Goal: Information Seeking & Learning: Compare options

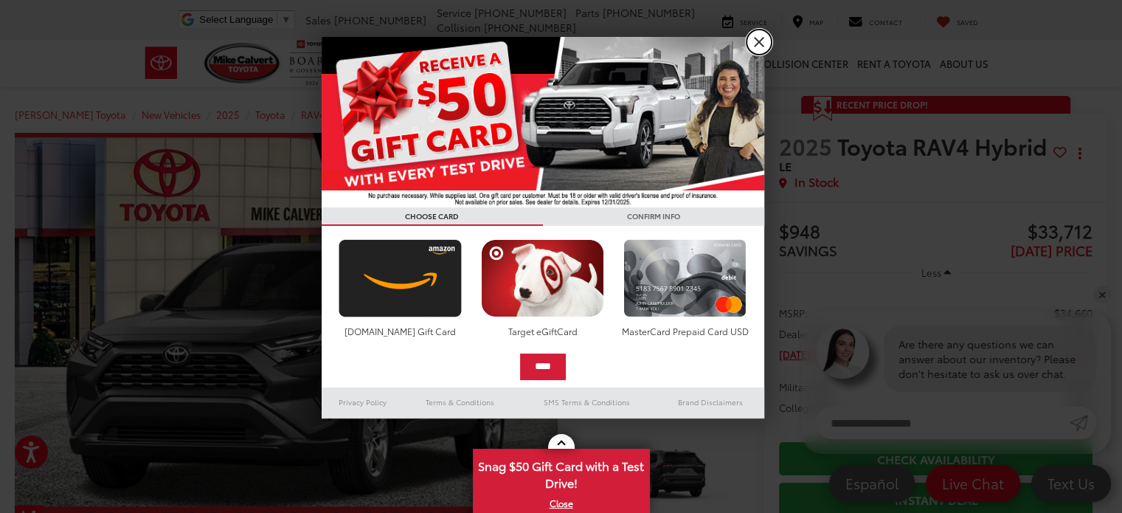
click at [761, 43] on link "X" at bounding box center [758, 42] width 25 height 25
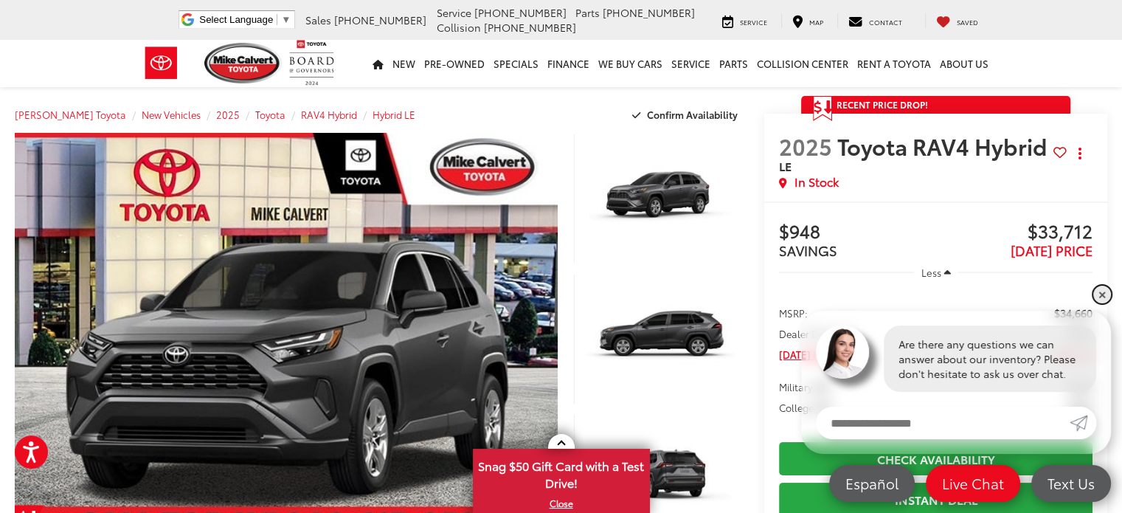
click at [1101, 296] on link "✕" at bounding box center [1102, 294] width 18 height 18
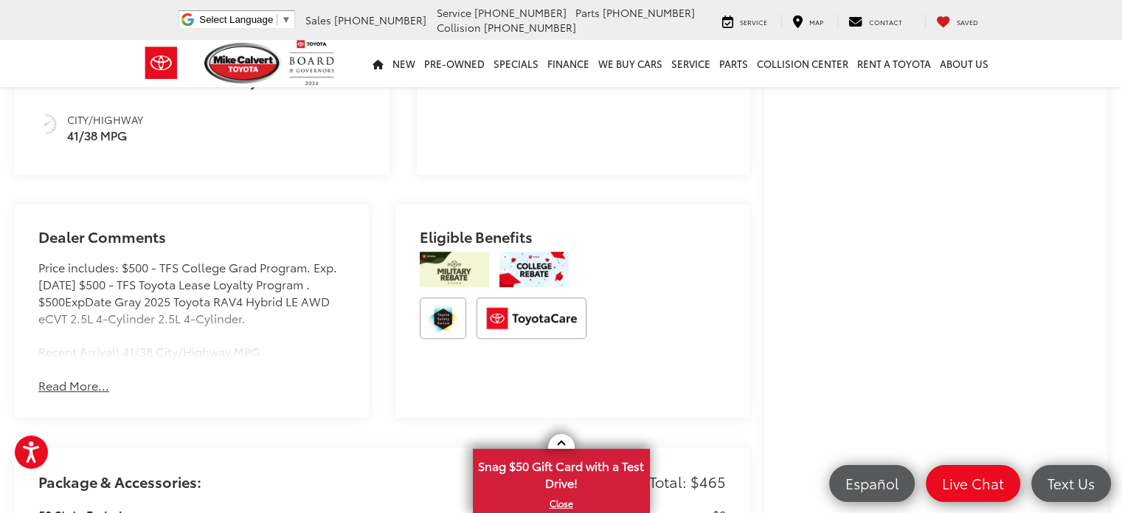
scroll to position [861, 0]
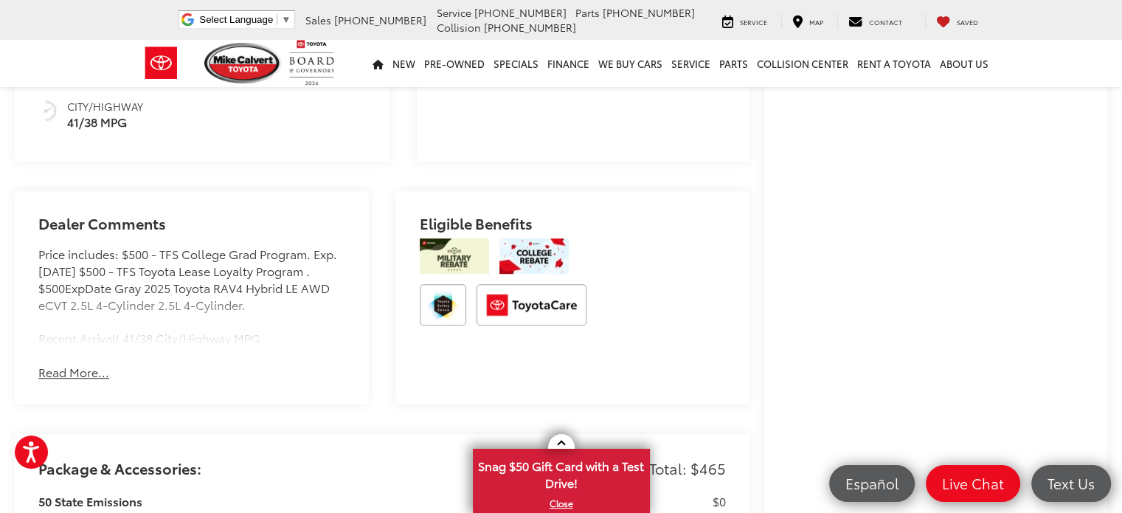
click at [1099, 265] on div "Buy $948 SAVINGS $33,712 TODAY'S PRICE Less MSRP: $34,660 Dealer Discount -$948…" at bounding box center [935, 14] width 343 height 1349
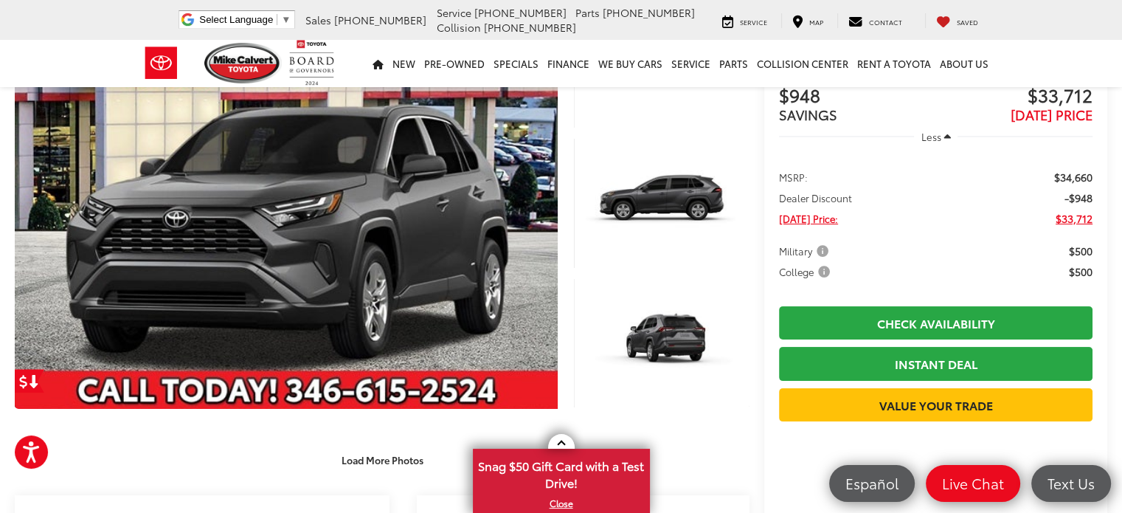
scroll to position [139, 0]
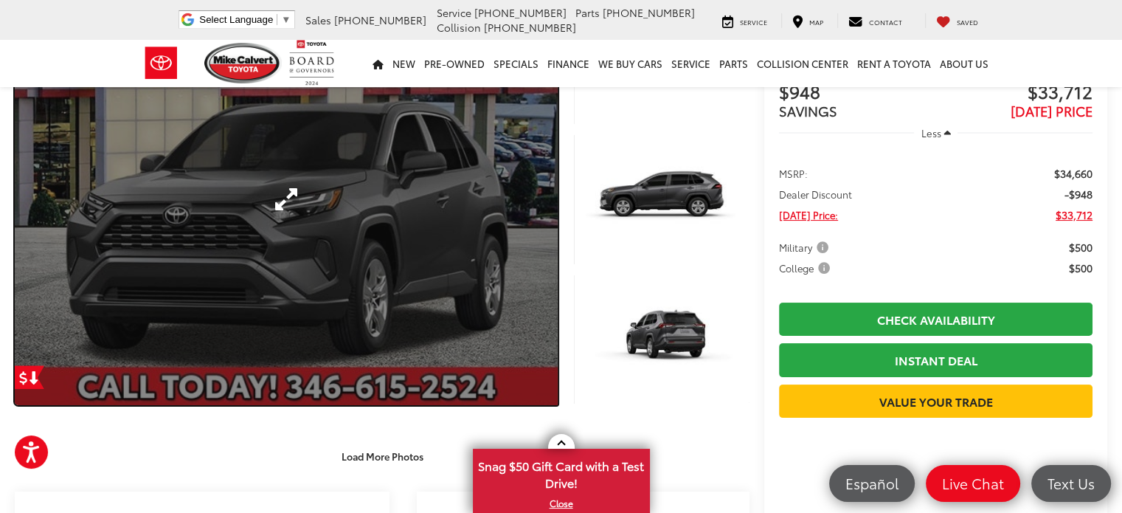
click at [489, 296] on link "Expand Photo 0" at bounding box center [286, 199] width 543 height 412
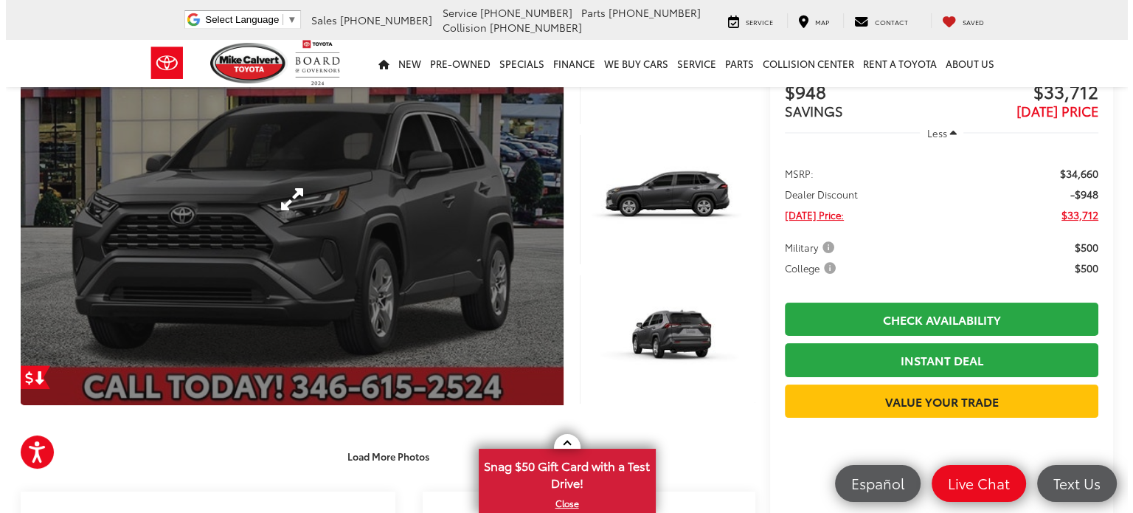
scroll to position [146, 0]
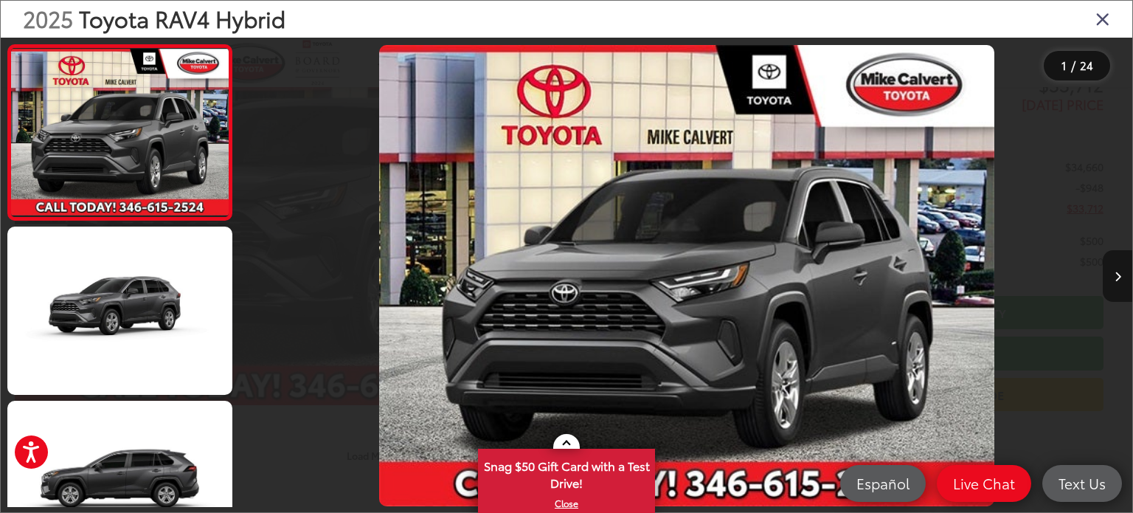
click at [1121, 271] on button "Next image" at bounding box center [1118, 276] width 30 height 52
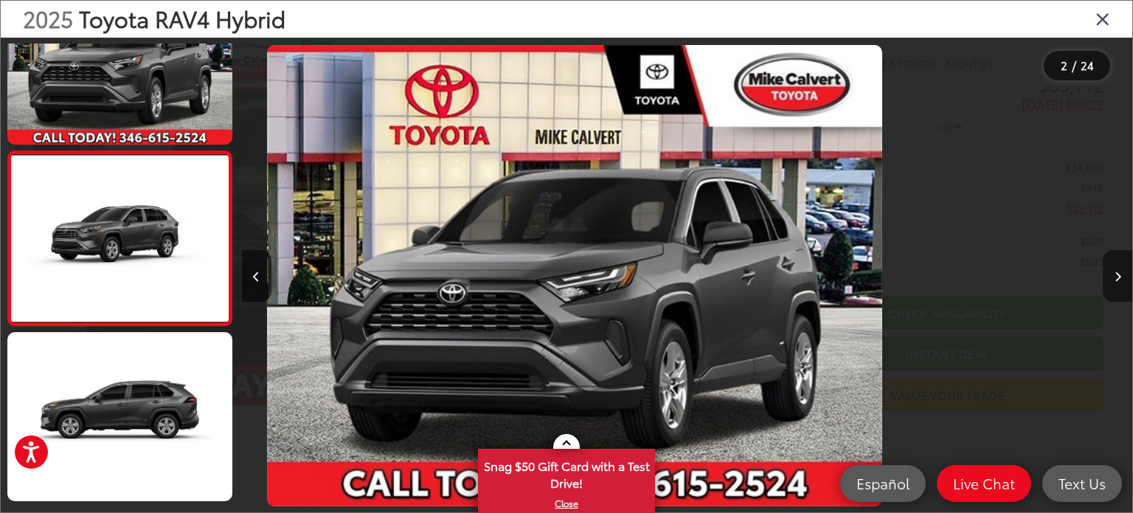
scroll to position [74, 0]
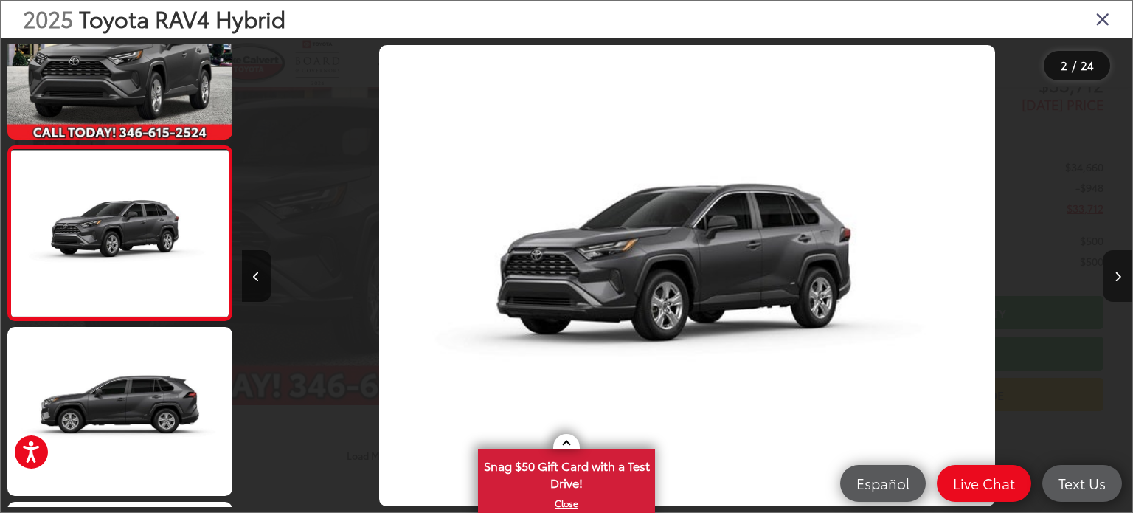
click at [1121, 271] on button "Next image" at bounding box center [1118, 276] width 30 height 52
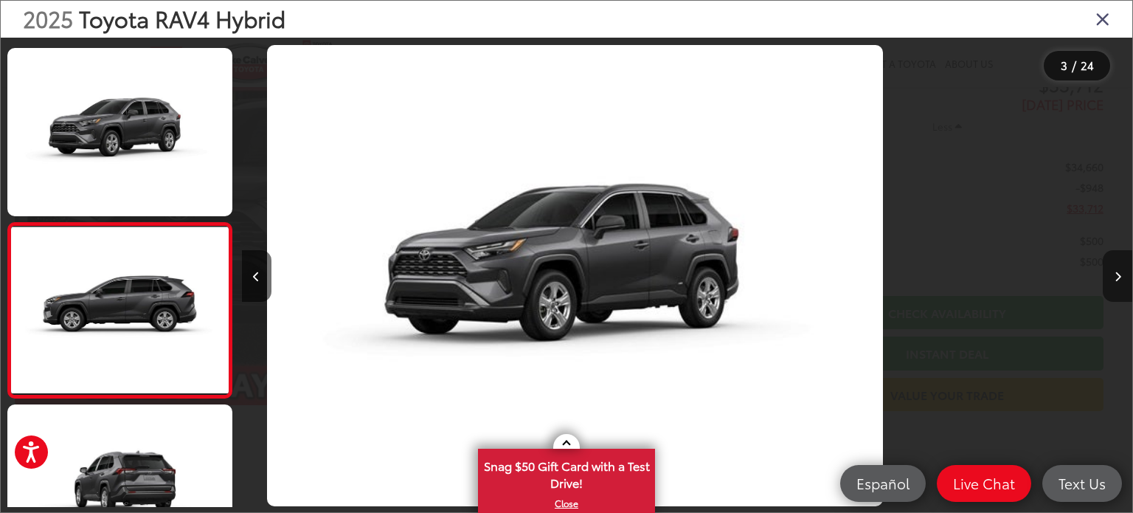
scroll to position [248, 0]
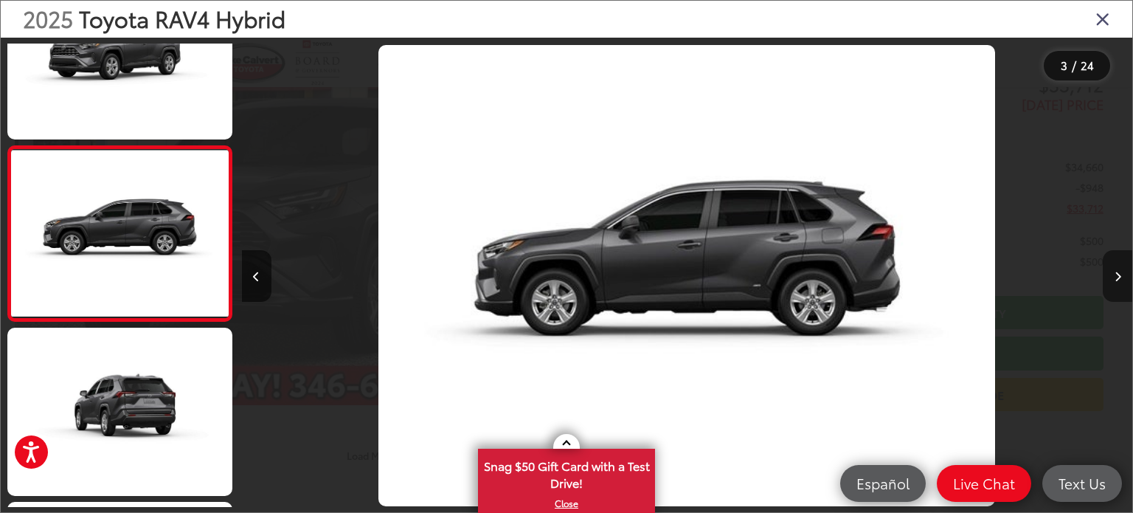
click at [1121, 271] on button "Next image" at bounding box center [1118, 276] width 30 height 52
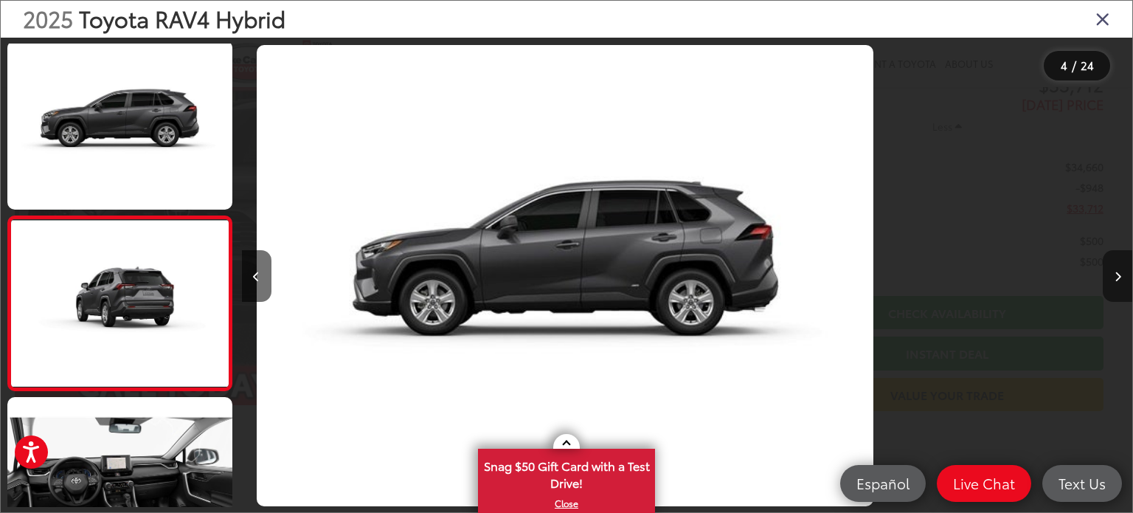
scroll to position [423, 0]
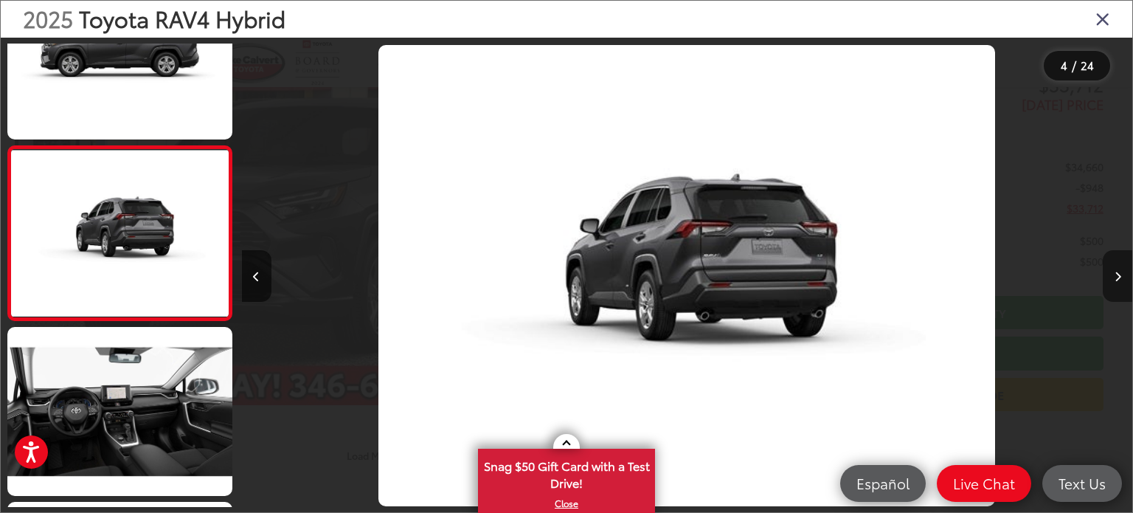
click at [1121, 271] on button "Next image" at bounding box center [1118, 276] width 30 height 52
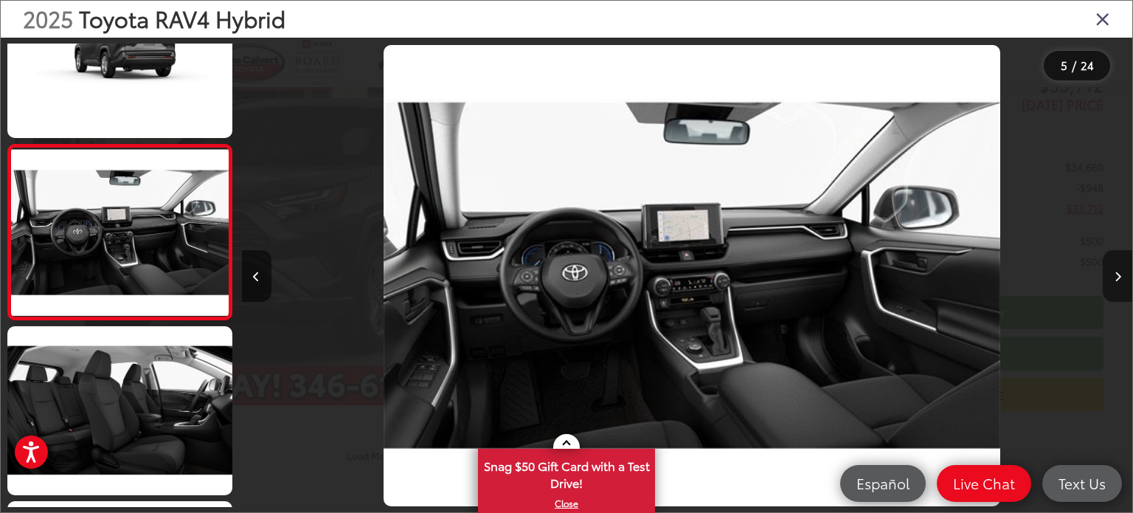
scroll to position [0, 3562]
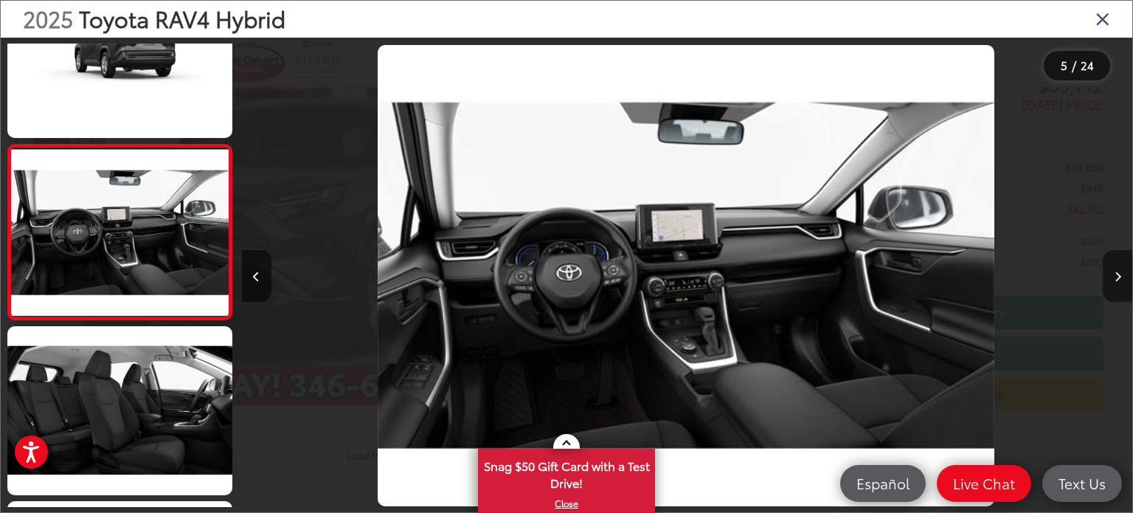
click at [1121, 271] on button "Next image" at bounding box center [1118, 276] width 30 height 52
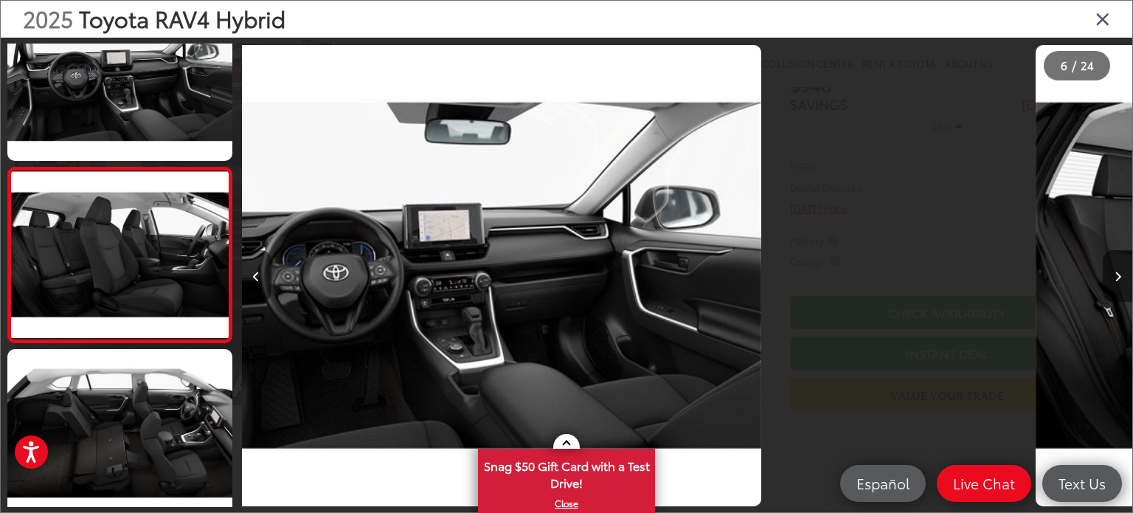
scroll to position [772, 0]
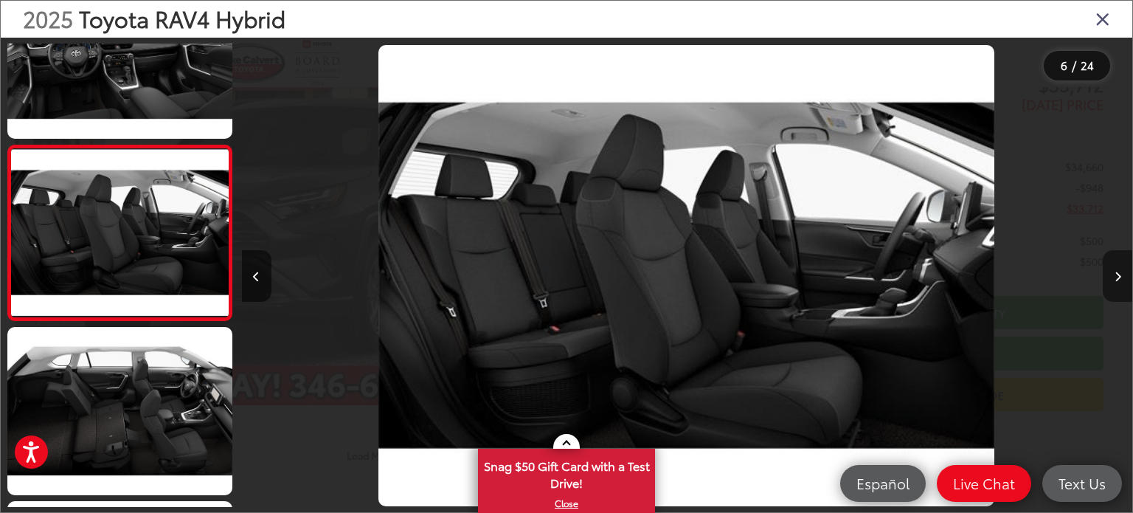
click at [1121, 271] on button "Next image" at bounding box center [1118, 276] width 30 height 52
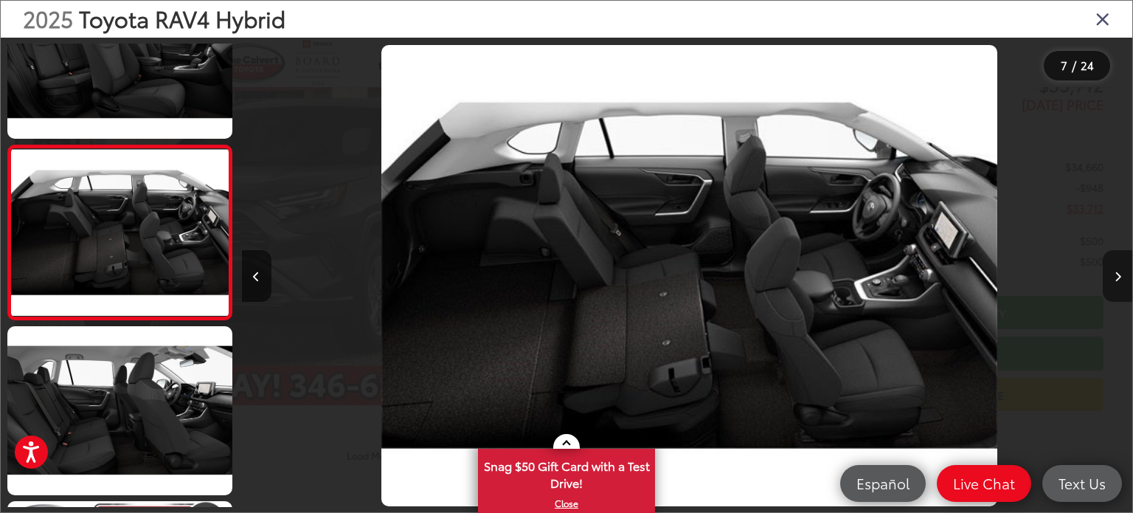
scroll to position [0, 0]
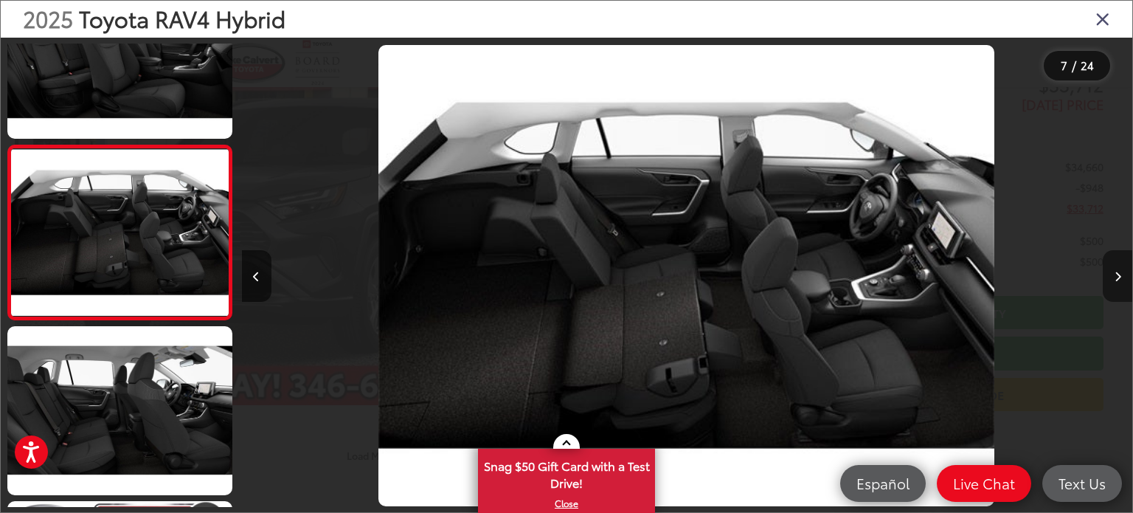
click at [1121, 271] on button "Next image" at bounding box center [1118, 276] width 30 height 52
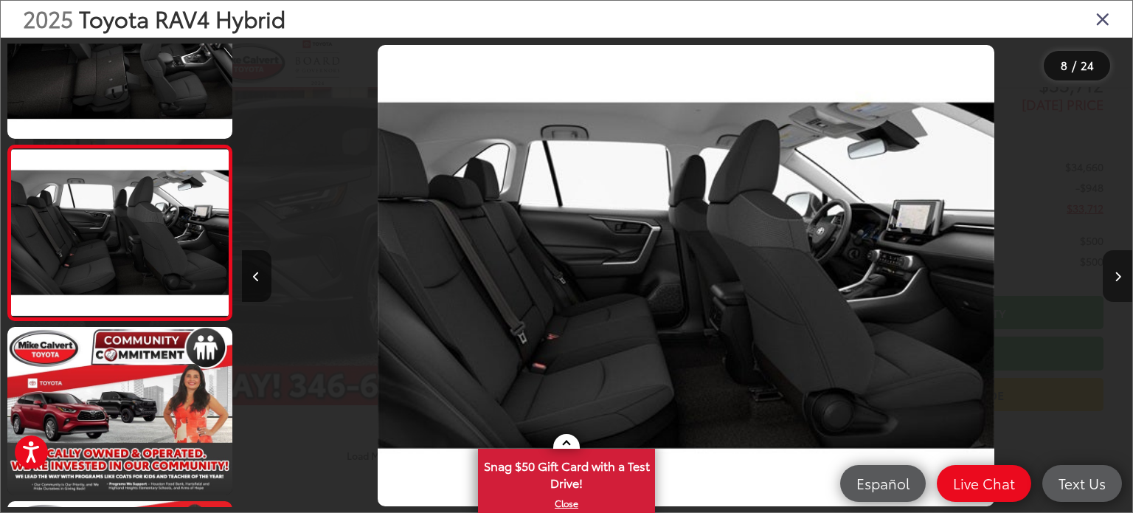
click at [1121, 271] on button "Next image" at bounding box center [1118, 276] width 30 height 52
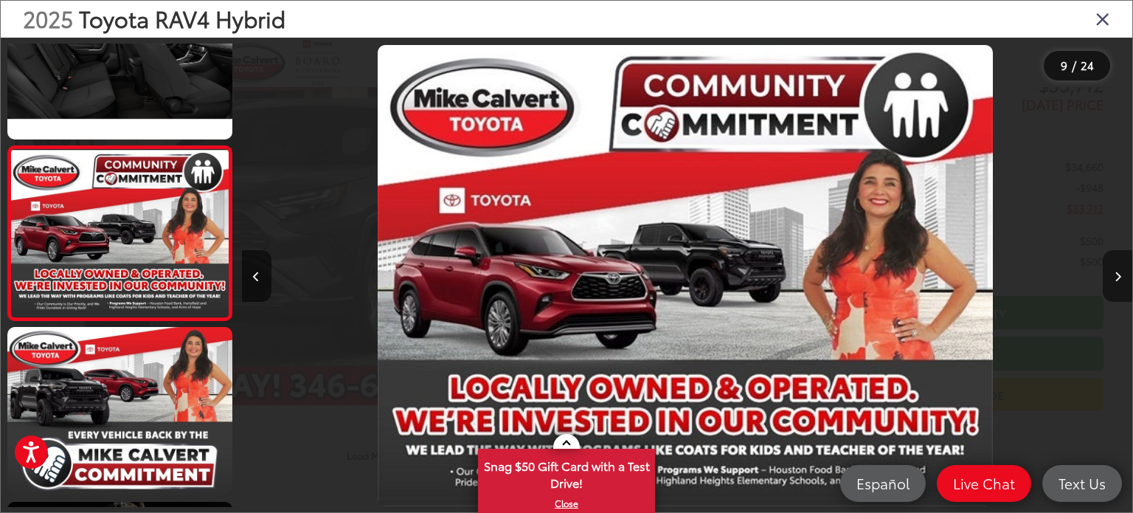
click at [1121, 271] on button "Next image" at bounding box center [1118, 276] width 30 height 52
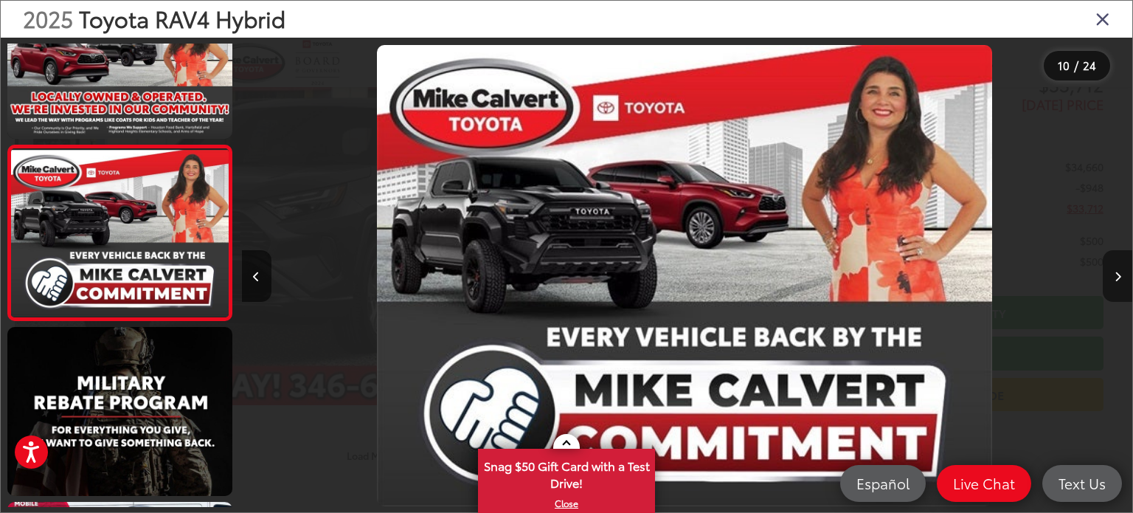
click at [1121, 271] on button "Next image" at bounding box center [1118, 276] width 30 height 52
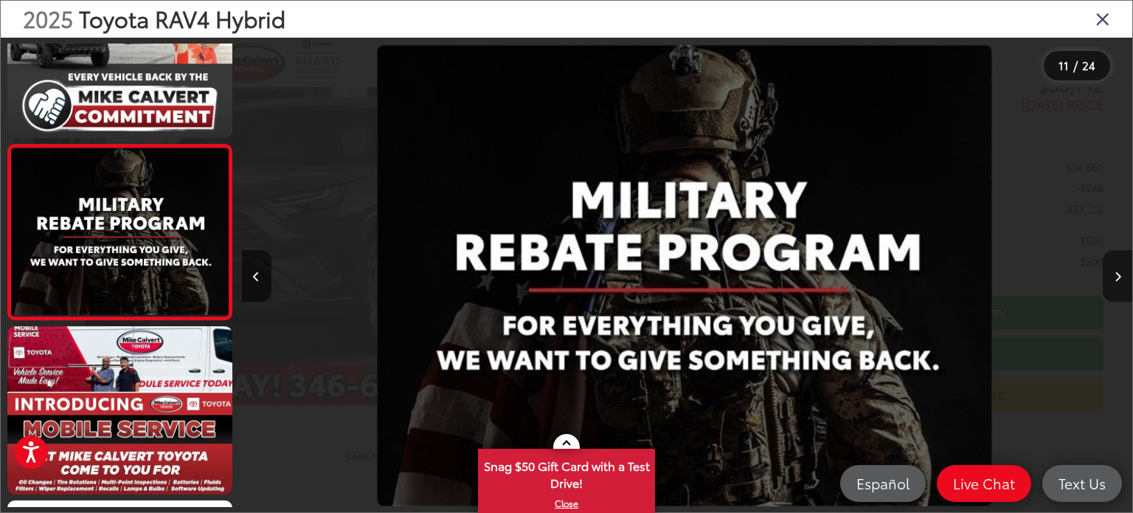
click at [1121, 271] on button "Next image" at bounding box center [1118, 276] width 30 height 52
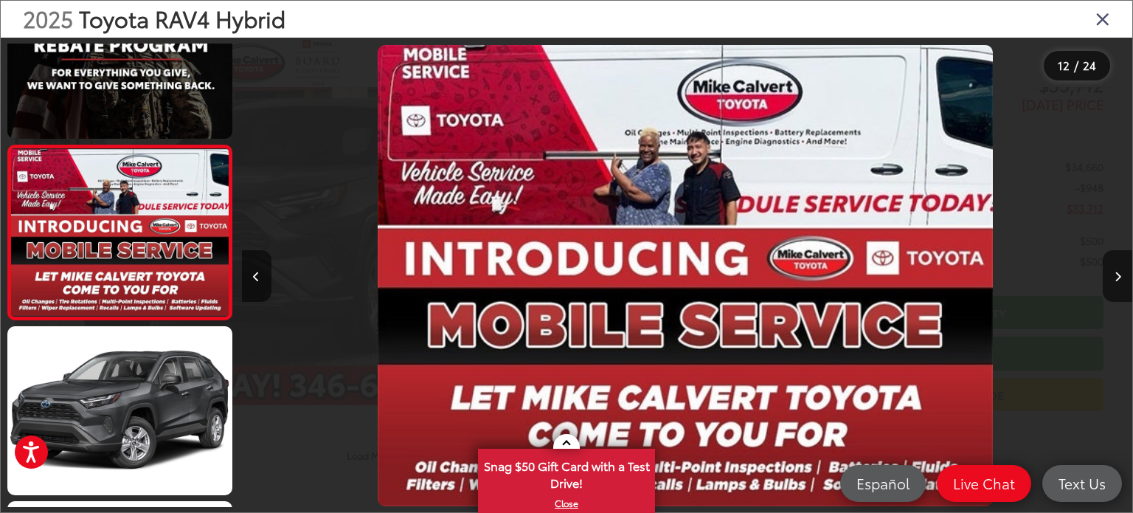
click at [1105, 24] on icon "Close gallery" at bounding box center [1102, 18] width 15 height 19
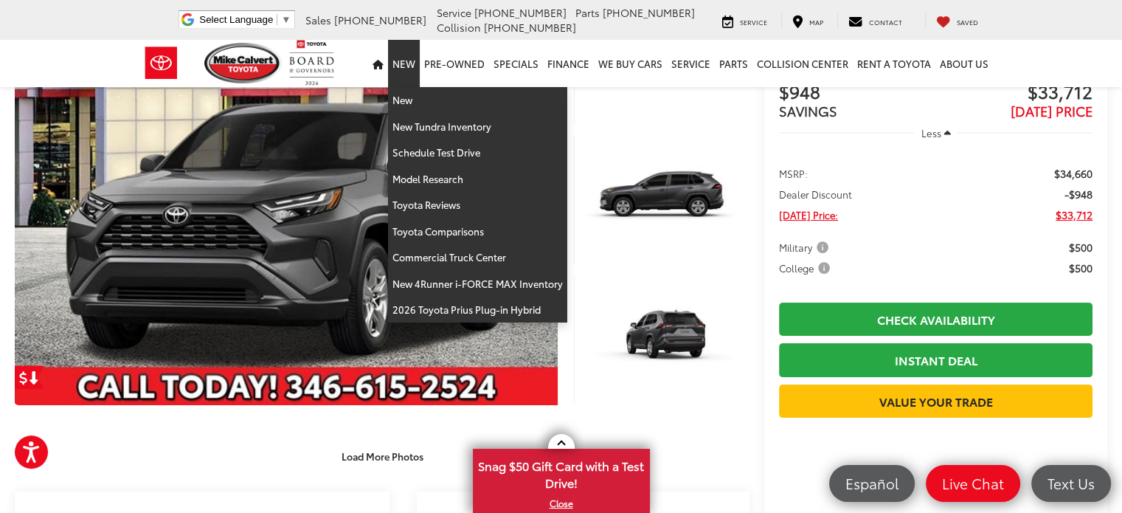
click at [407, 64] on link "New" at bounding box center [404, 63] width 32 height 47
click at [407, 61] on link "New" at bounding box center [404, 63] width 32 height 47
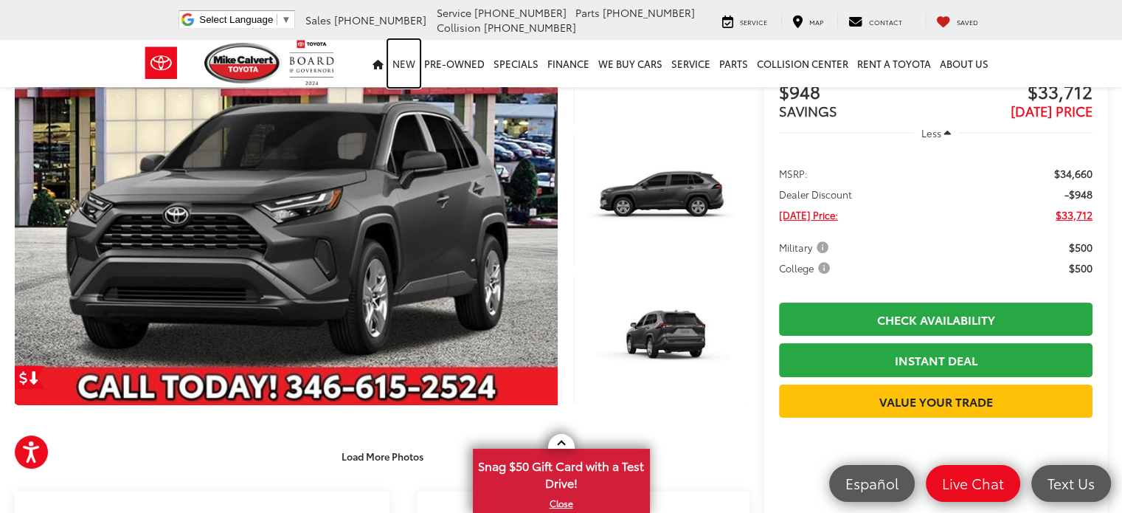
click at [407, 61] on link "New" at bounding box center [404, 63] width 32 height 47
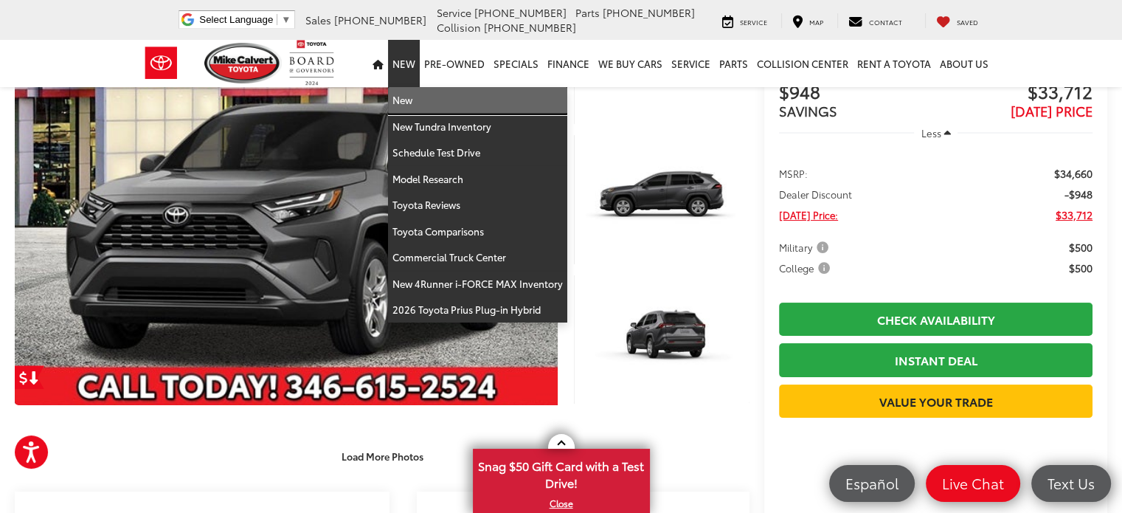
click at [415, 108] on link "New" at bounding box center [477, 100] width 179 height 27
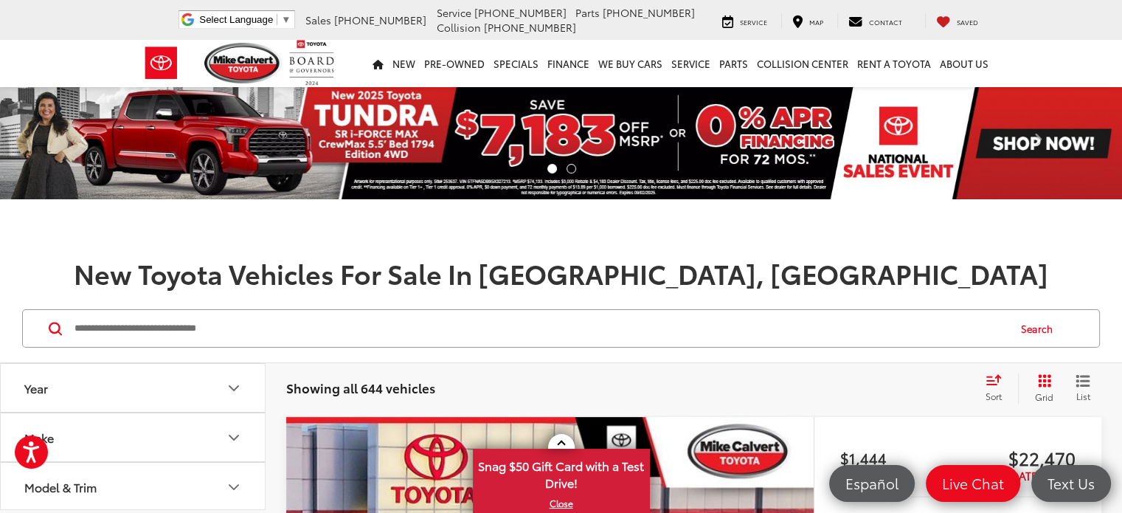
click at [784, 296] on div "Search" at bounding box center [561, 328] width 1122 height 69
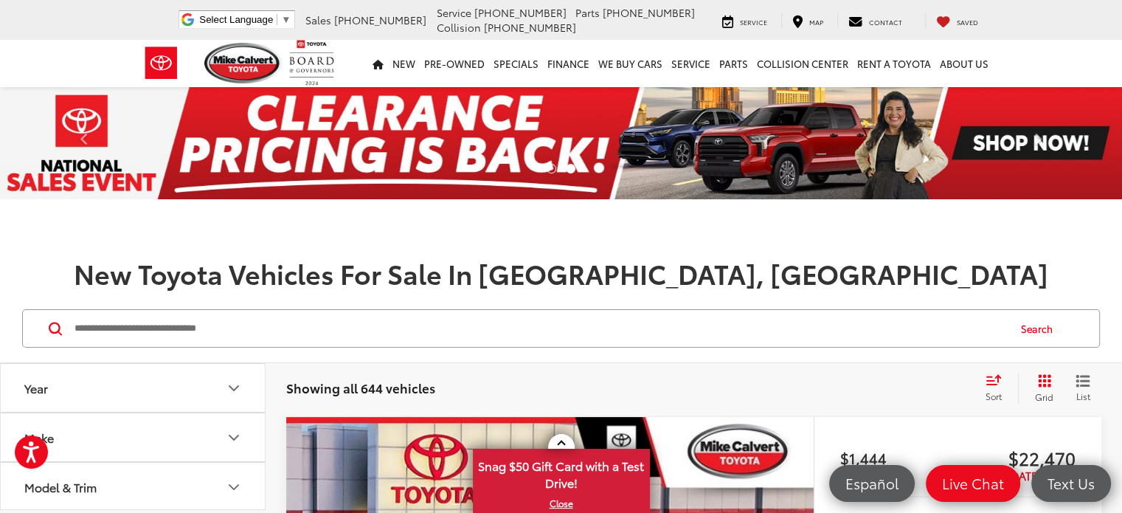
click at [784, 296] on div "Search" at bounding box center [561, 328] width 1122 height 69
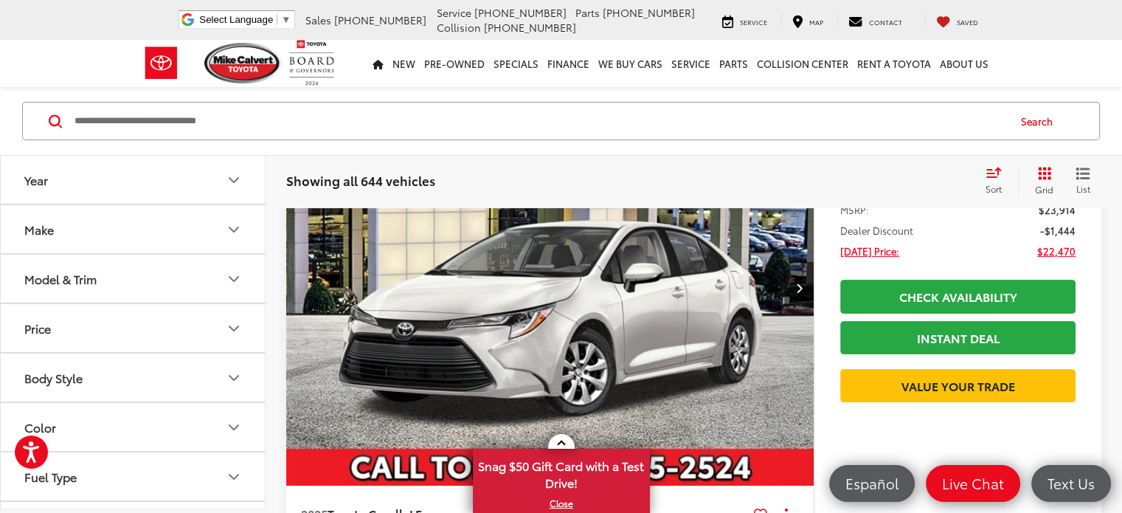
scroll to position [346, 0]
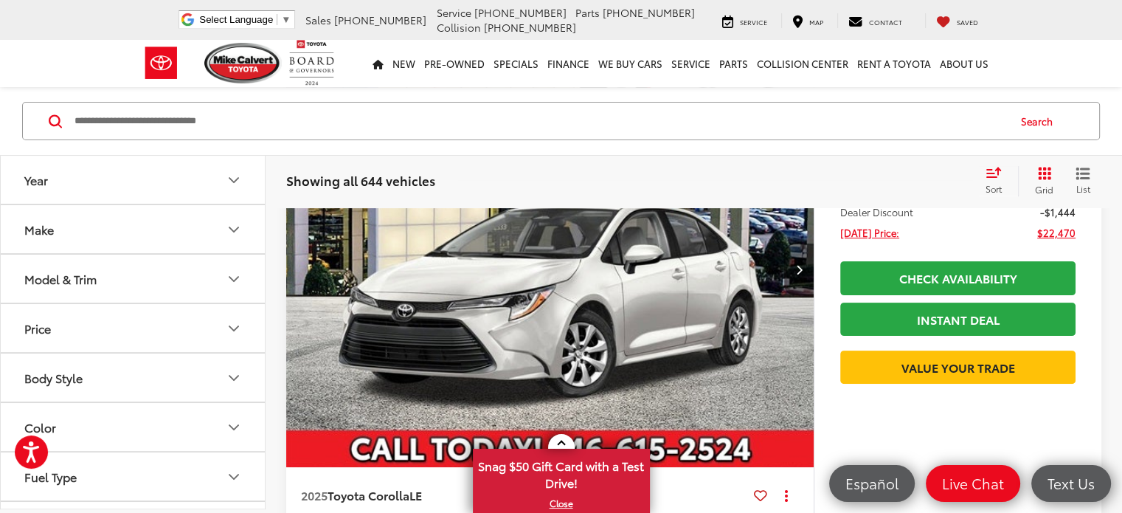
click at [128, 380] on button "Body Style" at bounding box center [134, 377] width 266 height 48
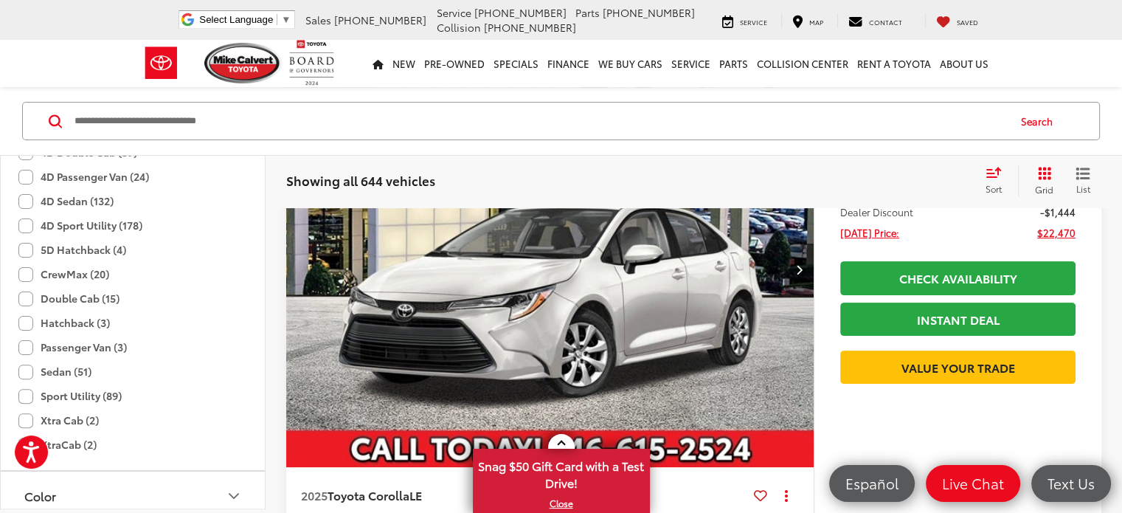
scroll to position [351, 0]
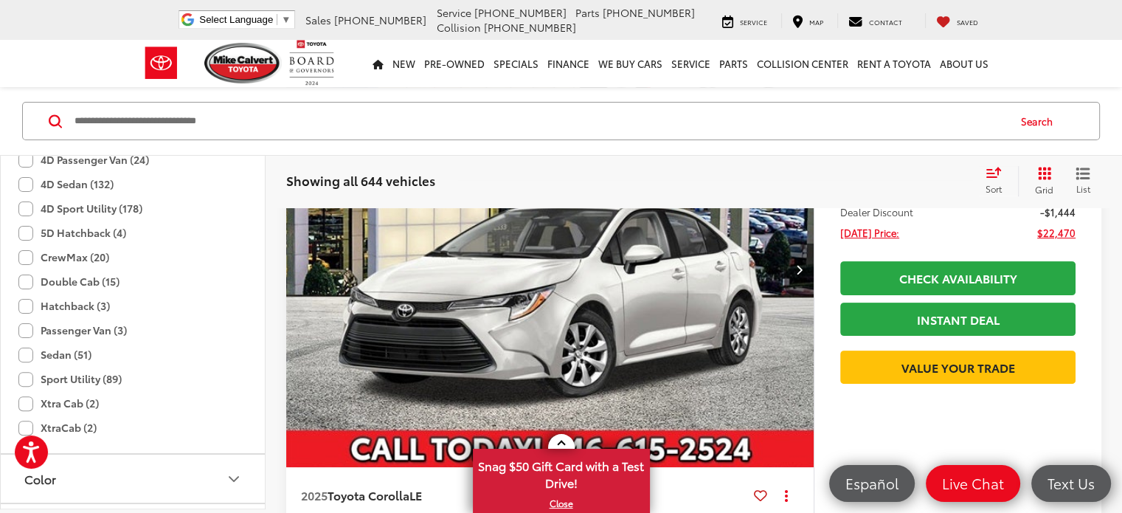
click at [58, 303] on label "Hatchback (3)" at bounding box center [63, 306] width 91 height 24
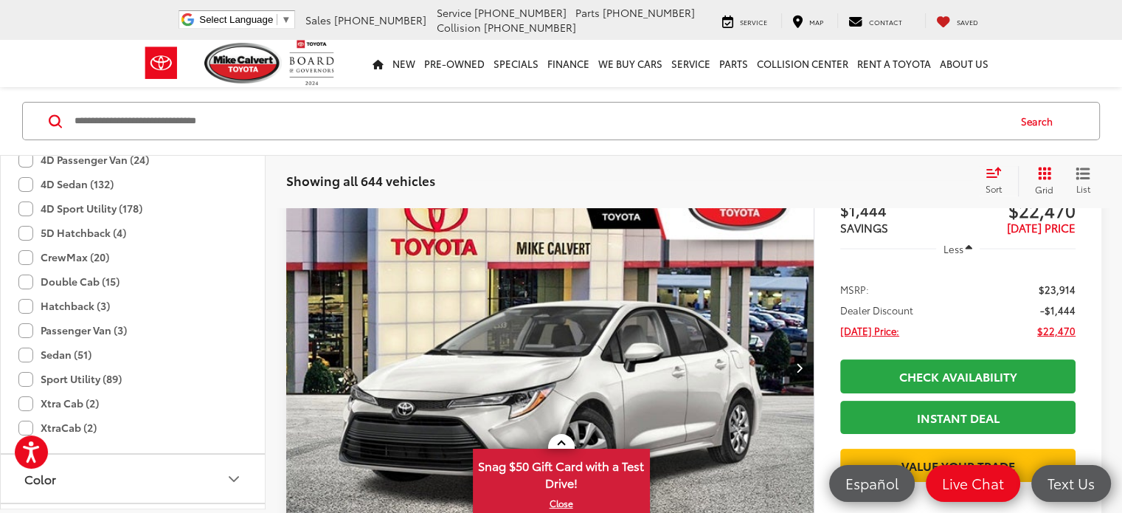
scroll to position [207, 0]
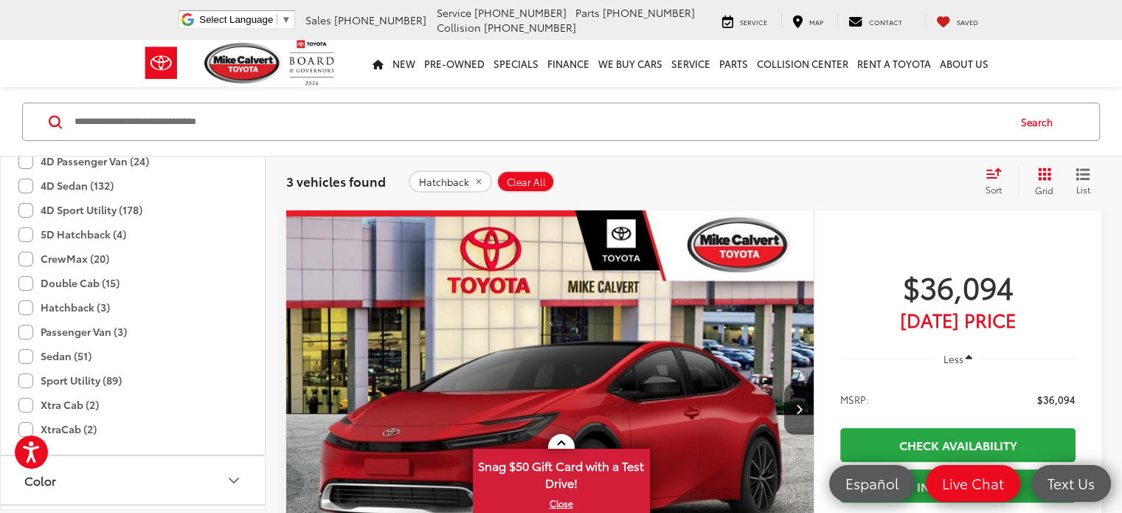
click at [58, 303] on label "Hatchback (3)" at bounding box center [63, 307] width 91 height 24
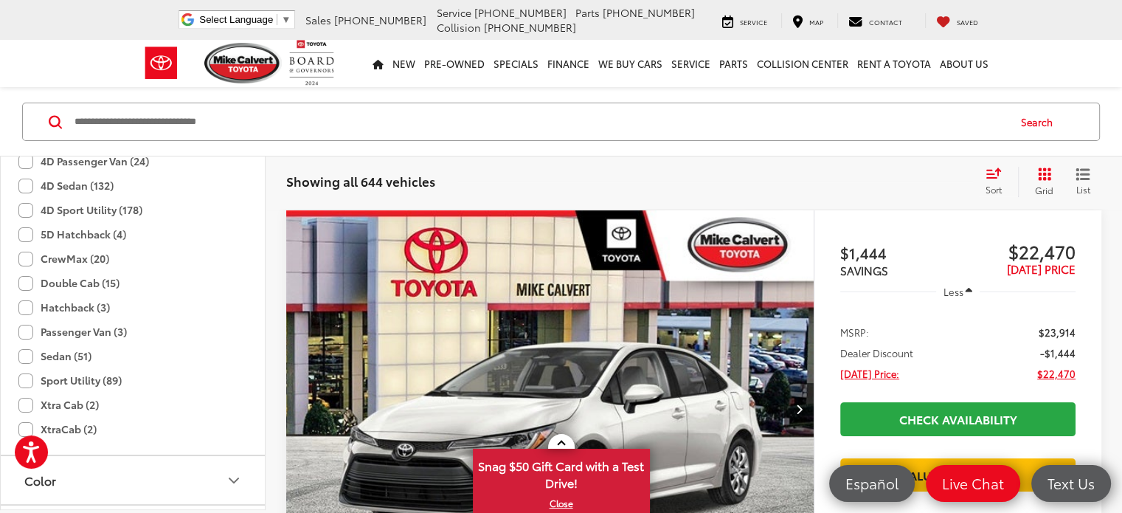
click at [27, 281] on label "Double Cab (15)" at bounding box center [68, 283] width 101 height 24
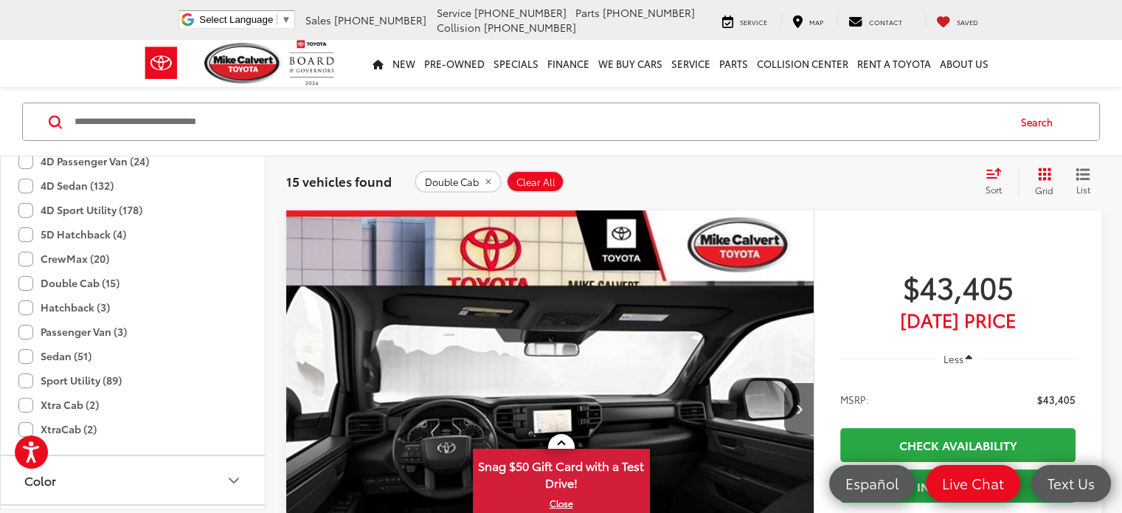
click at [27, 281] on label "Double Cab (15)" at bounding box center [68, 283] width 101 height 24
click at [32, 241] on label "5D Hatchback (4)" at bounding box center [72, 234] width 108 height 24
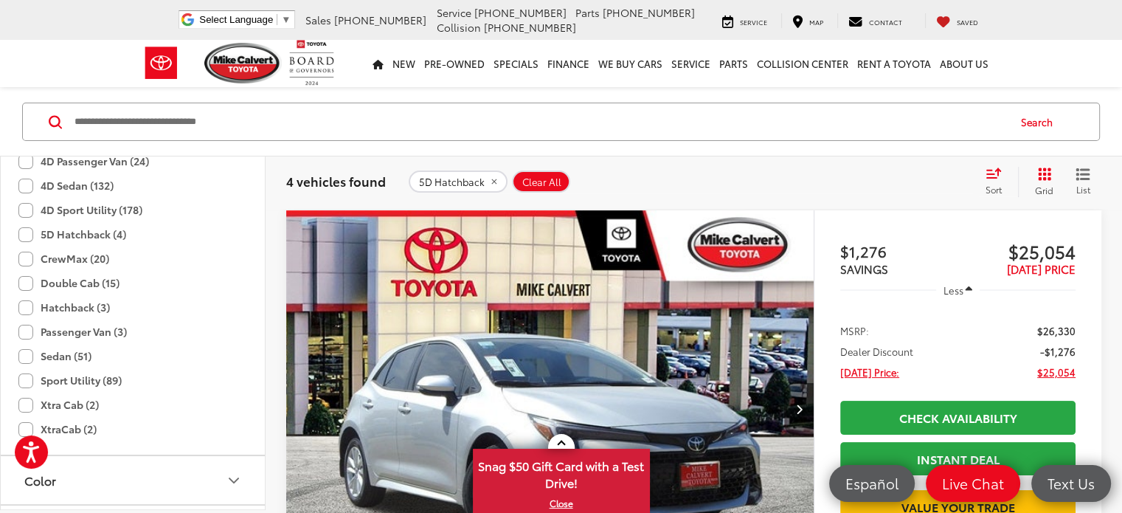
click at [24, 231] on label "5D Hatchback (4)" at bounding box center [72, 234] width 108 height 24
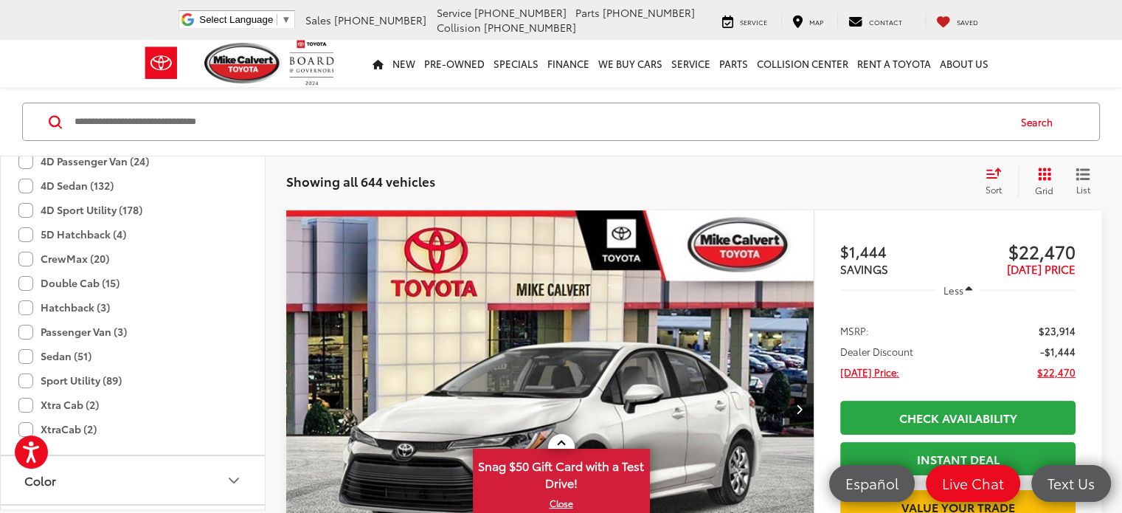
click at [24, 330] on label "Passenger Van (3)" at bounding box center [72, 331] width 108 height 24
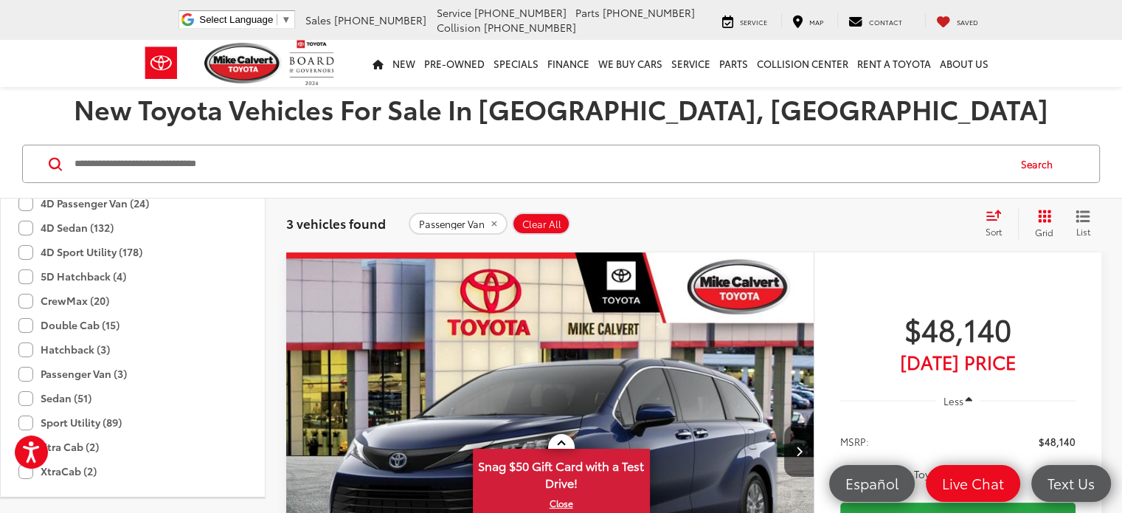
scroll to position [150, 0]
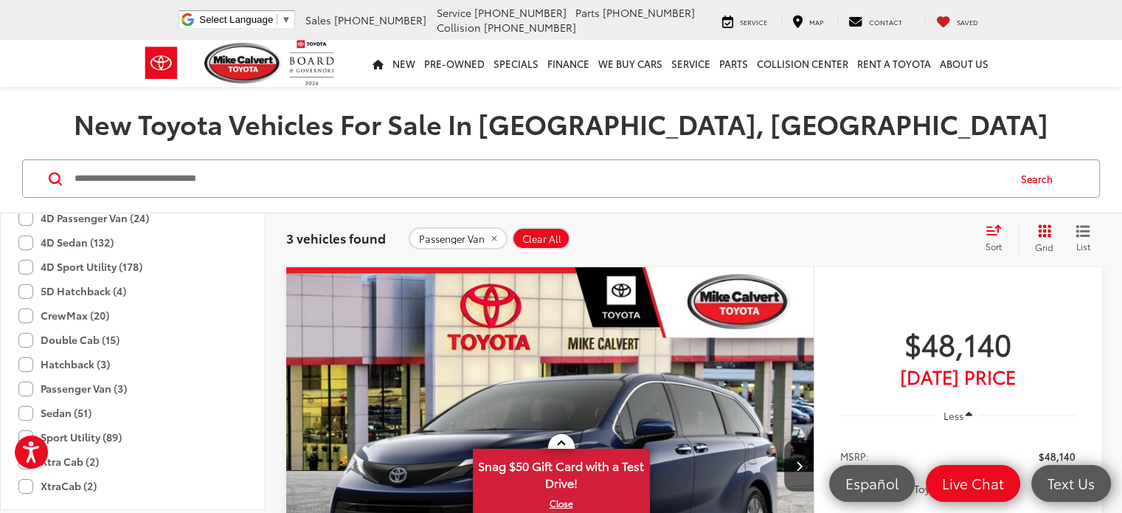
click at [27, 386] on label "Passenger Van (3)" at bounding box center [72, 388] width 108 height 24
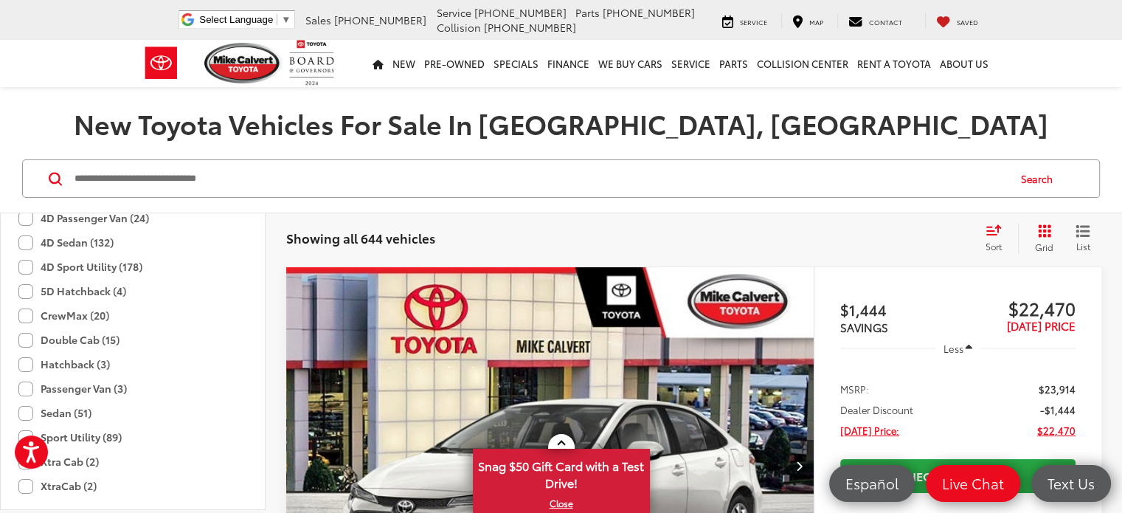
click at [26, 294] on label "5D Hatchback (4)" at bounding box center [72, 291] width 108 height 24
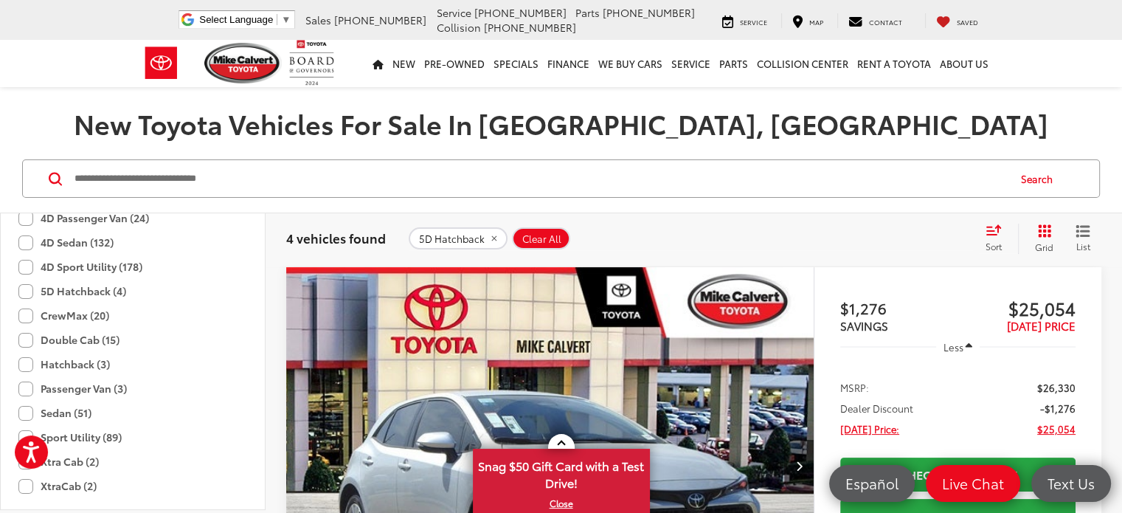
click at [26, 294] on label "5D Hatchback (4)" at bounding box center [72, 291] width 108 height 24
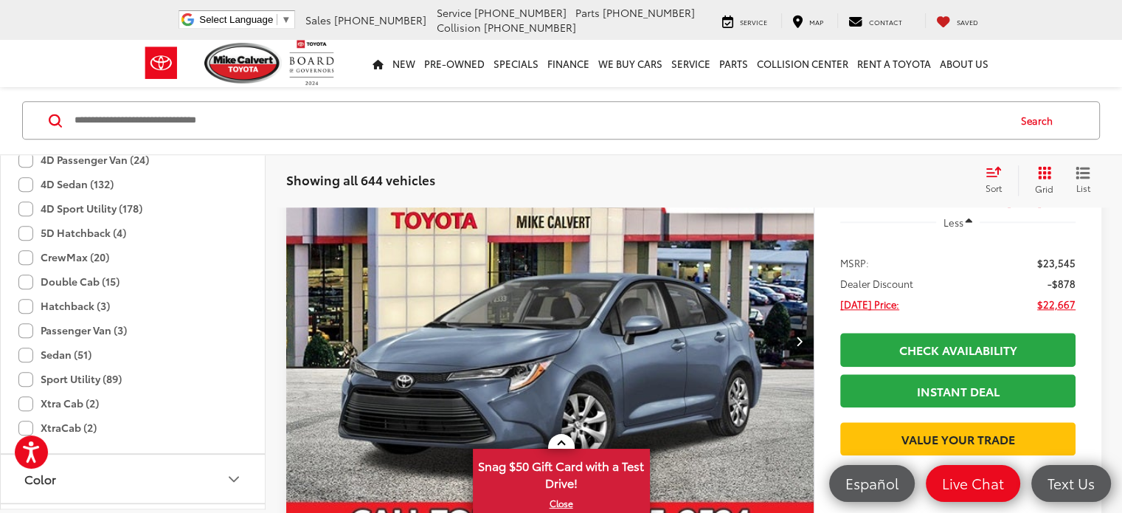
scroll to position [1943, 0]
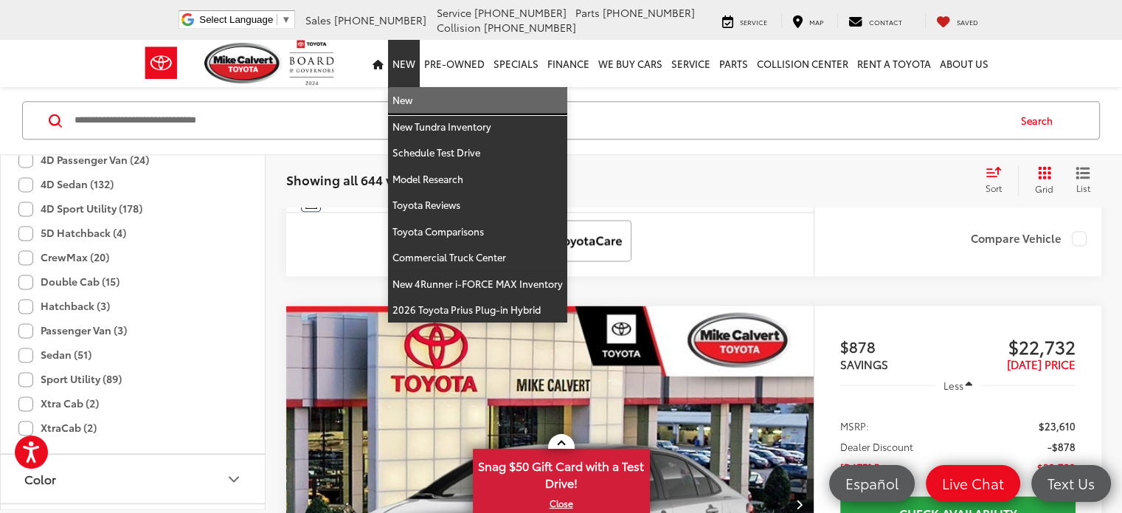
click at [416, 106] on link "New" at bounding box center [477, 100] width 179 height 27
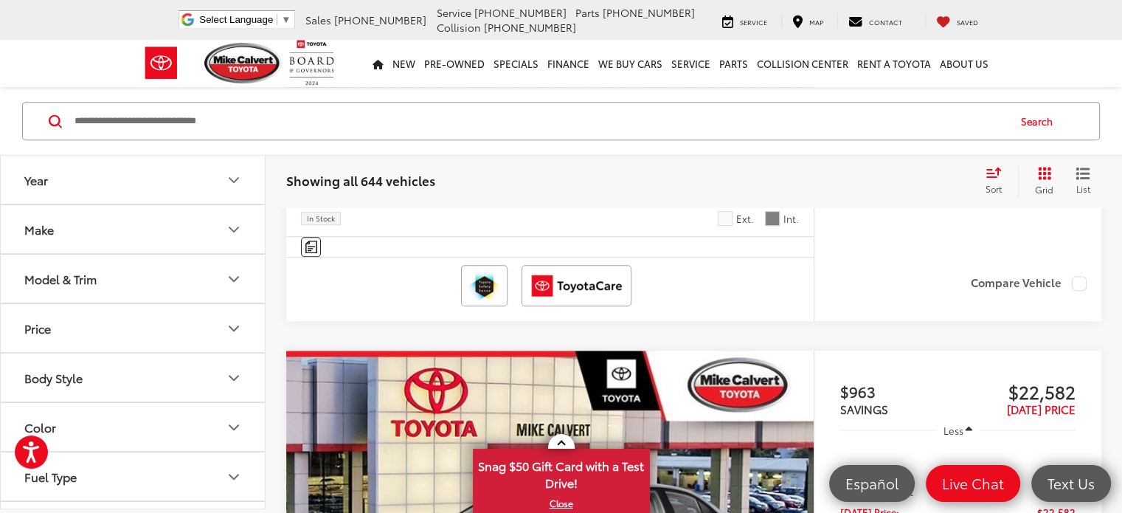
scroll to position [705, 0]
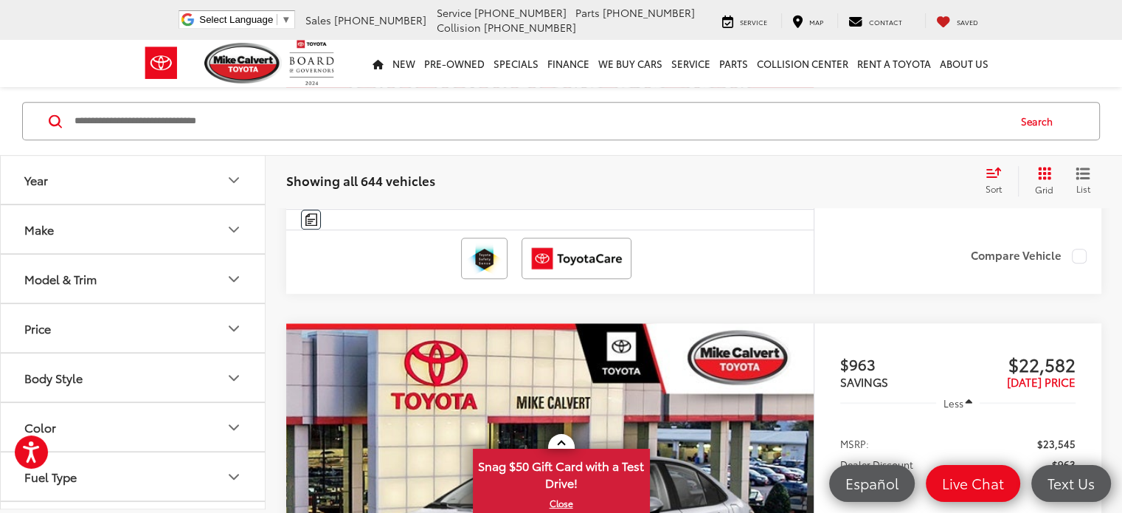
click at [259, 122] on input "Search by Make, Model, or Keyword" at bounding box center [540, 120] width 934 height 35
type input "******"
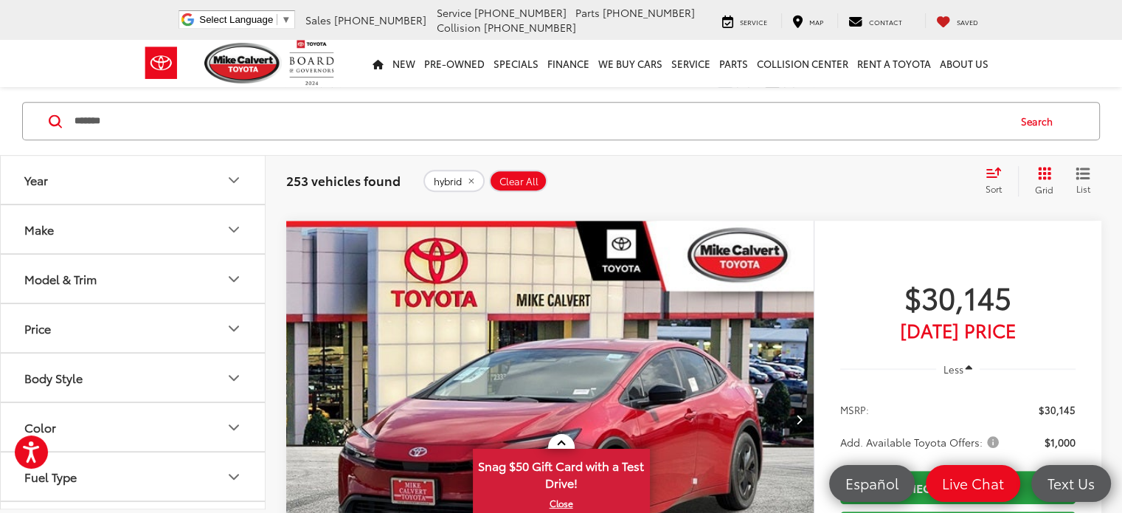
scroll to position [6316, 0]
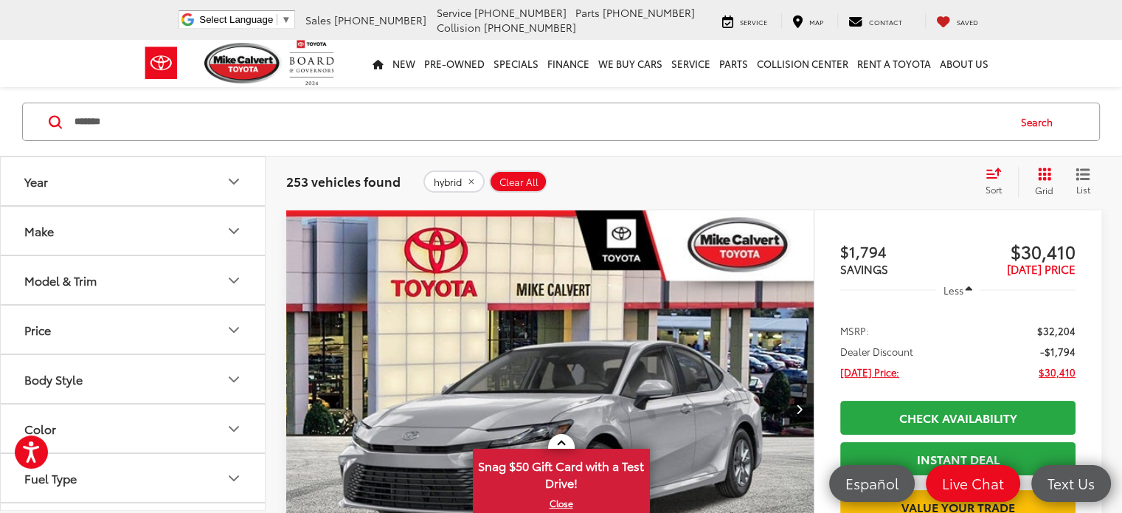
scroll to position [655, 0]
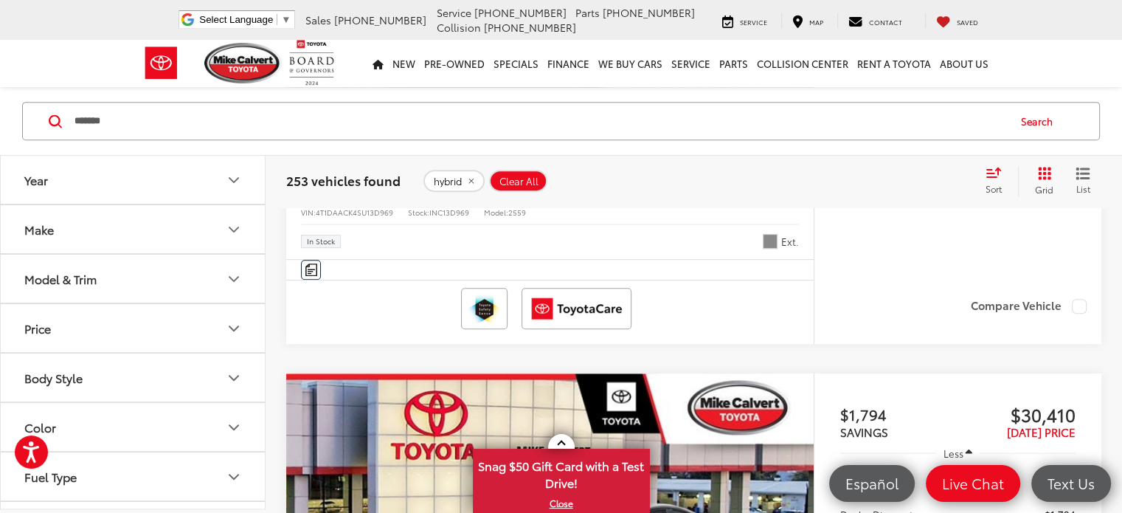
click at [115, 222] on button "Make" at bounding box center [134, 229] width 266 height 48
click at [89, 286] on button "Model & Trim" at bounding box center [134, 278] width 266 height 48
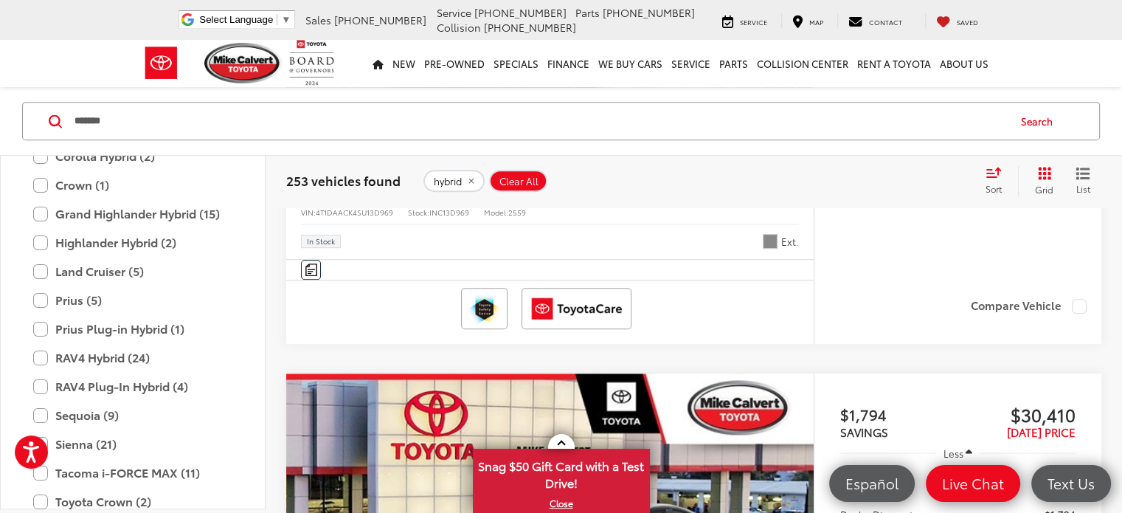
scroll to position [322, 0]
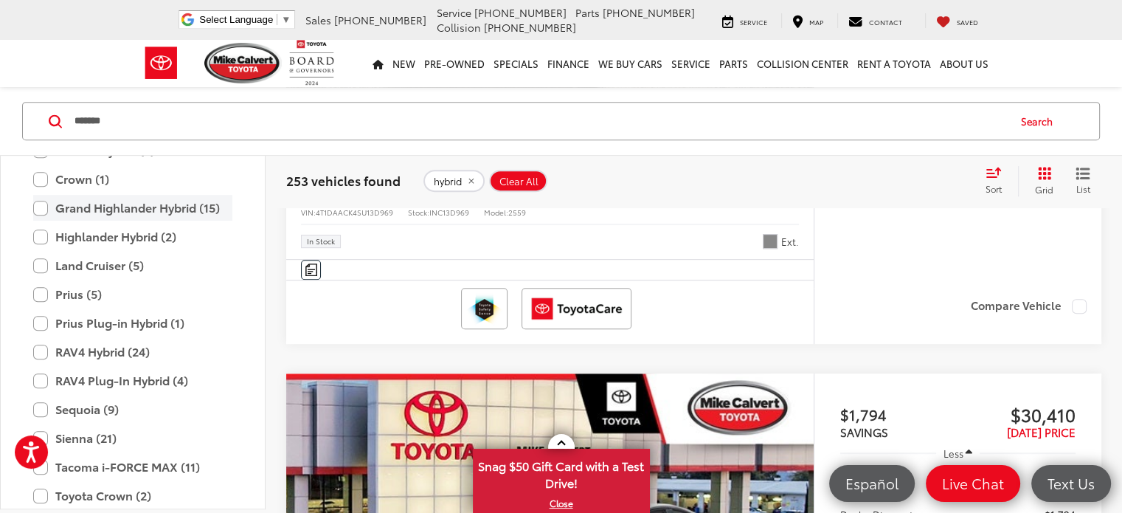
click at [41, 209] on label "Grand Highlander Hybrid (15)" at bounding box center [132, 208] width 199 height 26
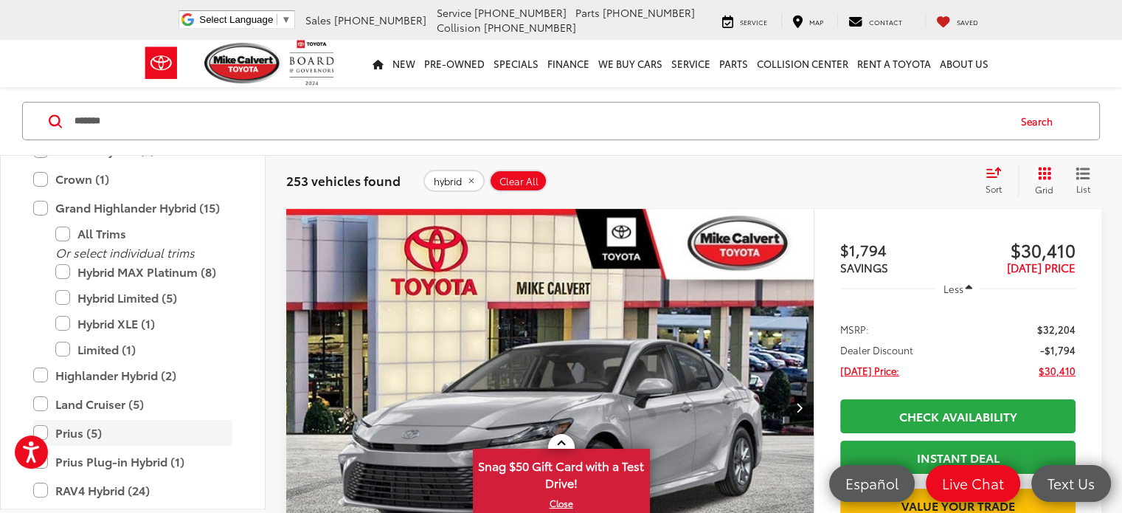
scroll to position [207, 0]
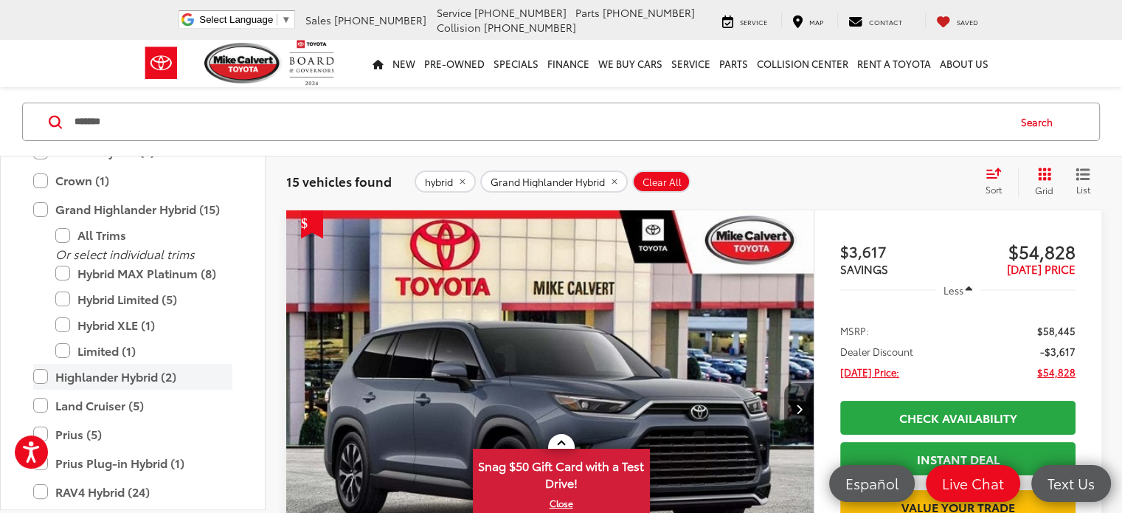
click at [47, 377] on label "Highlander Hybrid (2)" at bounding box center [132, 377] width 199 height 26
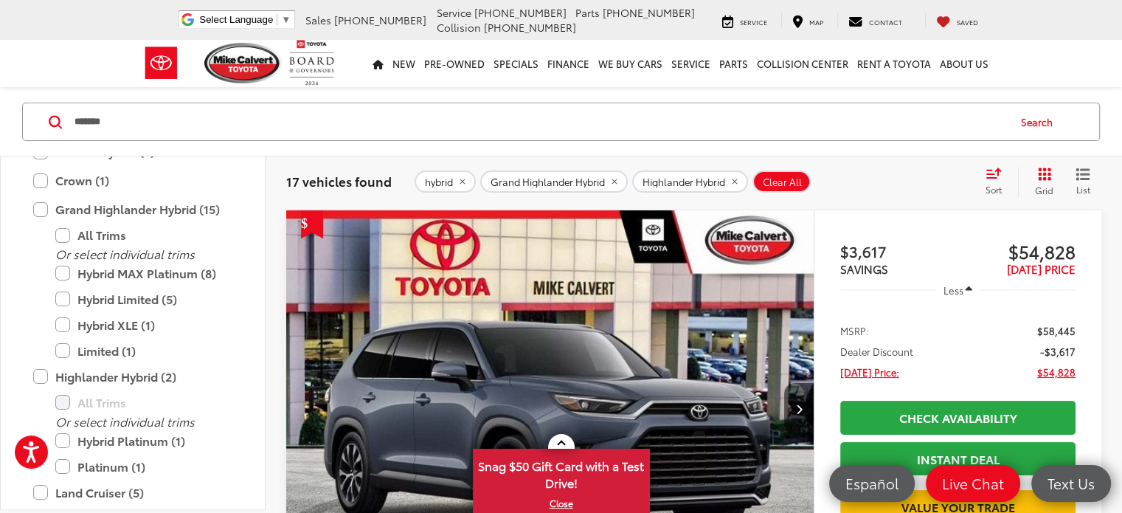
click at [998, 186] on span "Sort" at bounding box center [993, 189] width 16 height 13
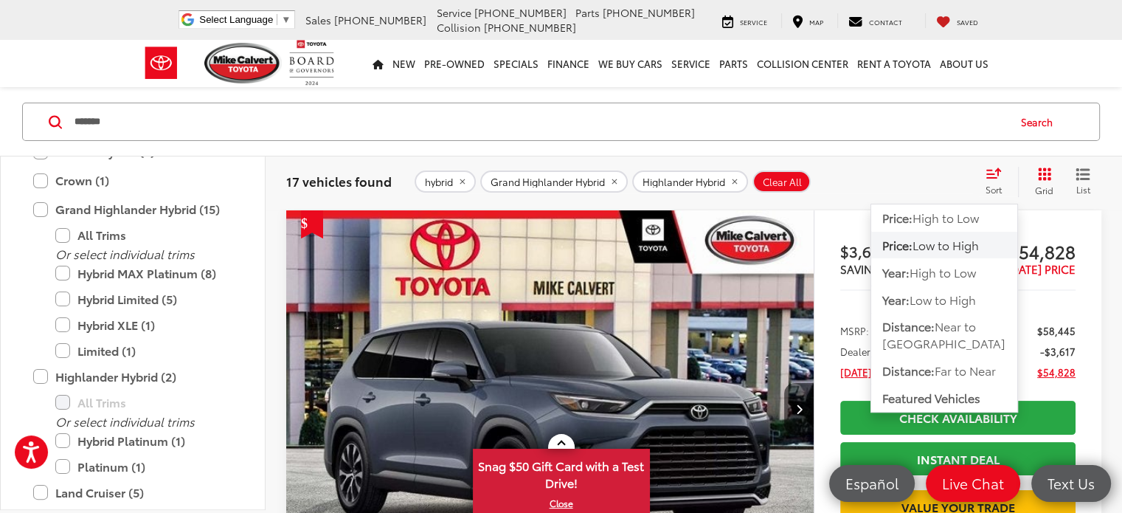
click at [952, 243] on span "Low to High" at bounding box center [945, 244] width 66 height 17
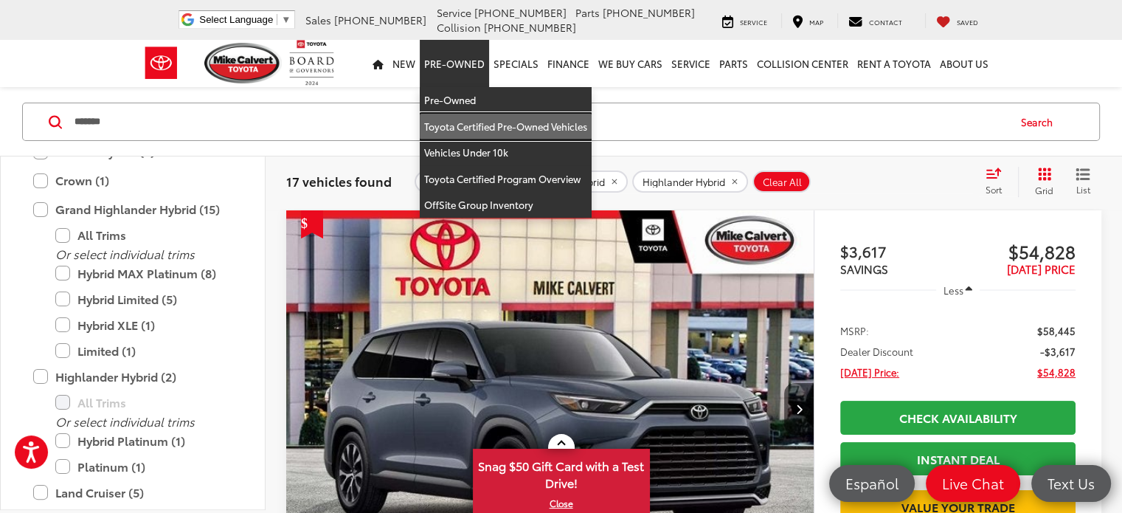
click at [474, 120] on link "Toyota Certified Pre-Owned Vehicles" at bounding box center [506, 127] width 172 height 27
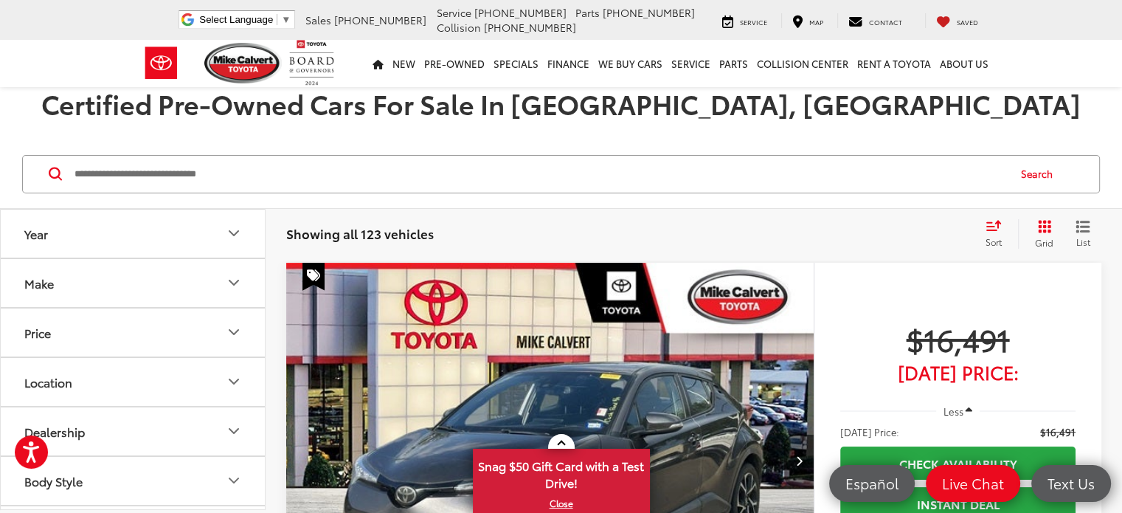
click at [150, 287] on button "Make" at bounding box center [134, 283] width 266 height 48
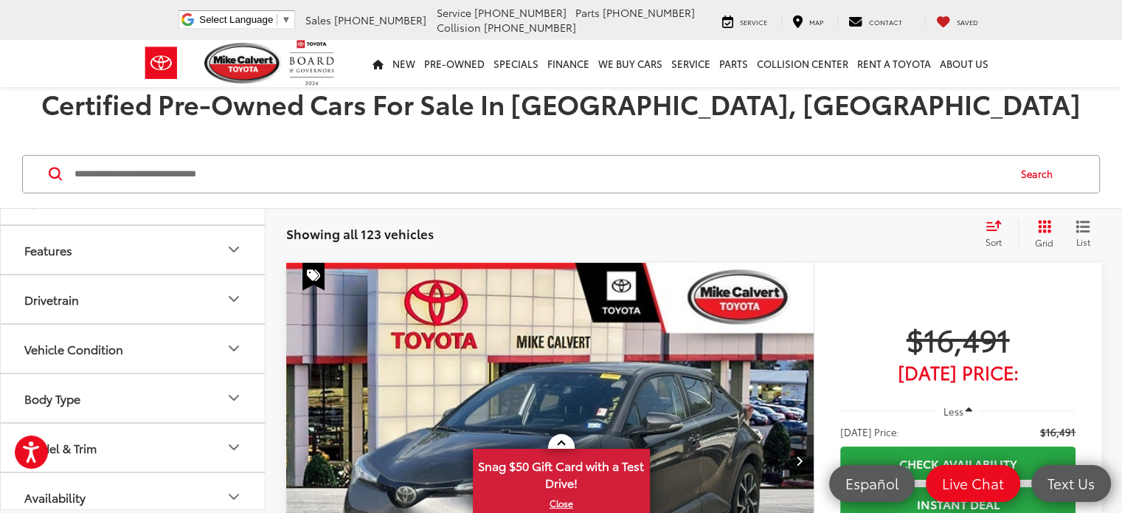
scroll to position [436, 0]
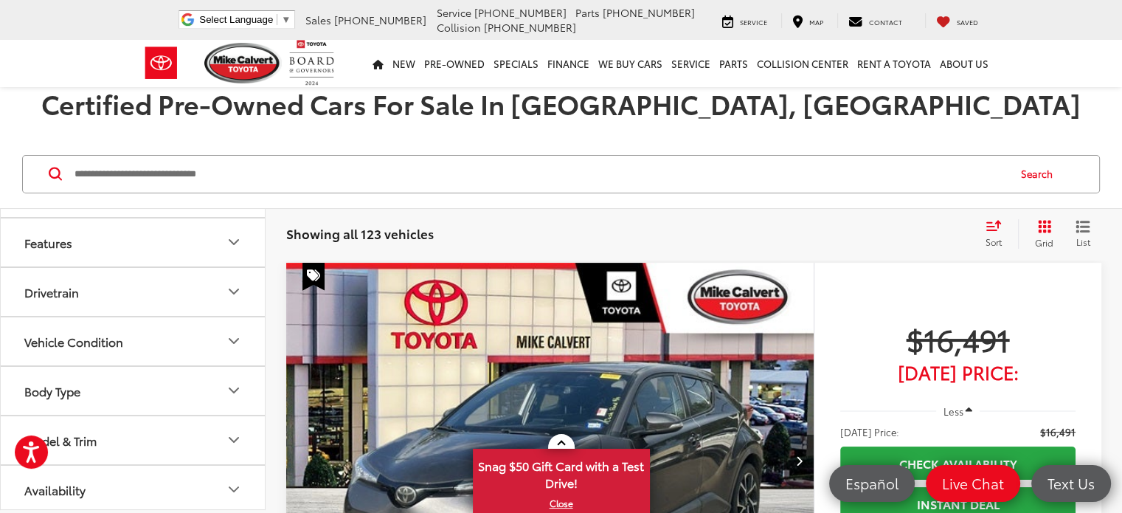
click at [155, 376] on button "Body Type" at bounding box center [134, 391] width 266 height 48
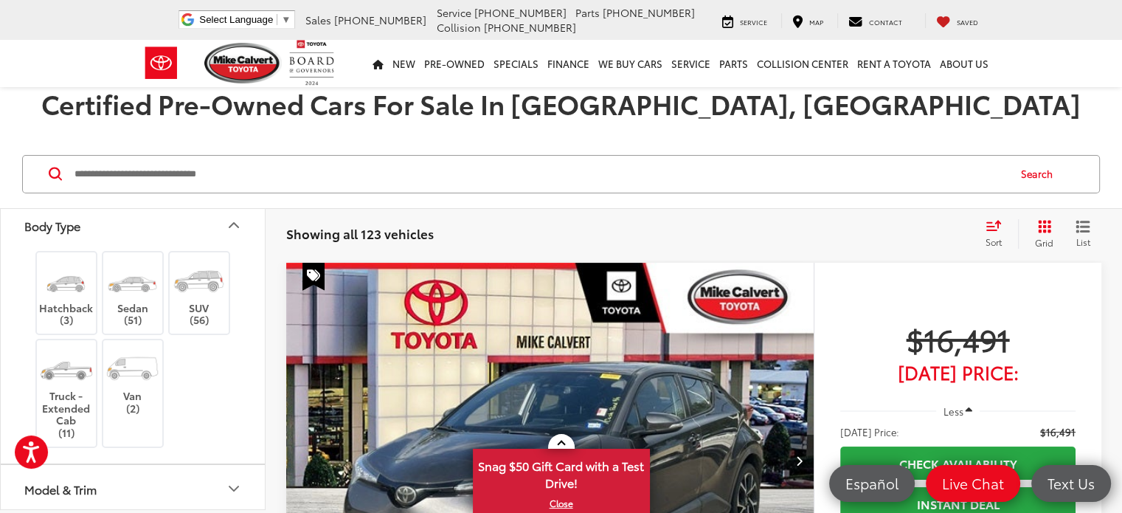
scroll to position [599, 0]
click at [201, 302] on label "SUV (56)" at bounding box center [200, 295] width 60 height 66
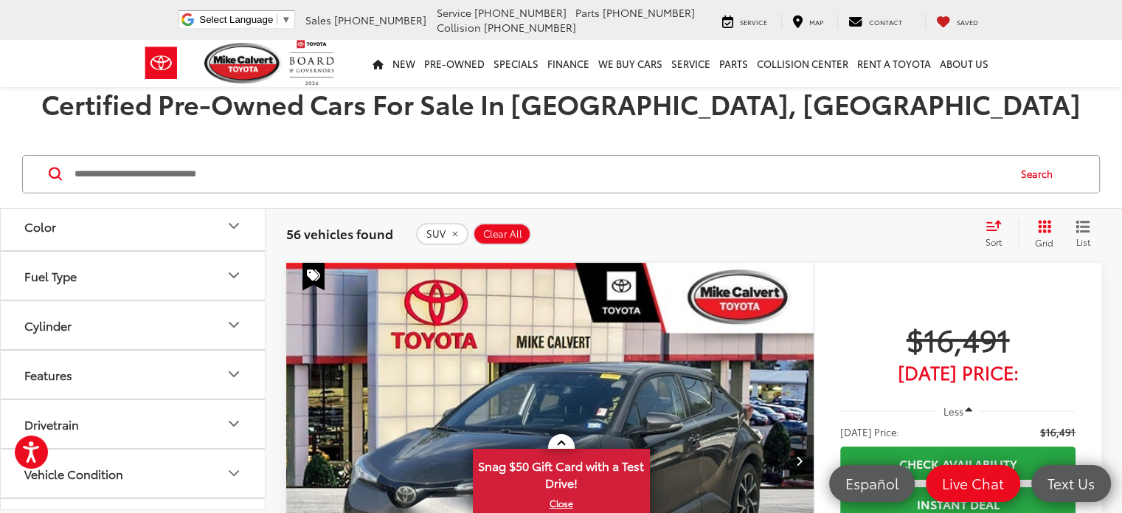
scroll to position [300, 0]
click at [123, 280] on button "Fuel Type" at bounding box center [134, 279] width 266 height 48
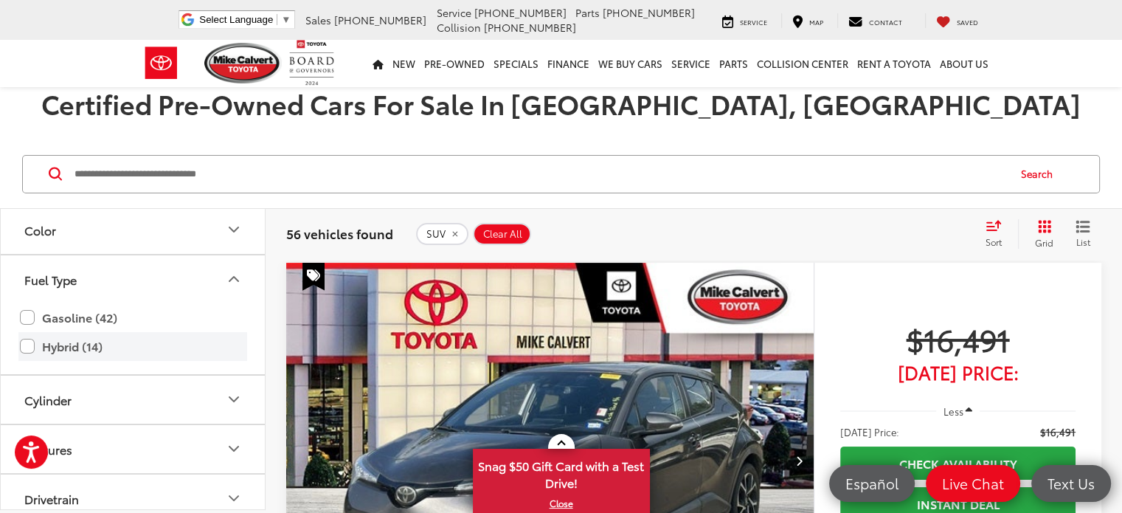
click at [77, 339] on label "Hybrid (14)" at bounding box center [133, 346] width 226 height 26
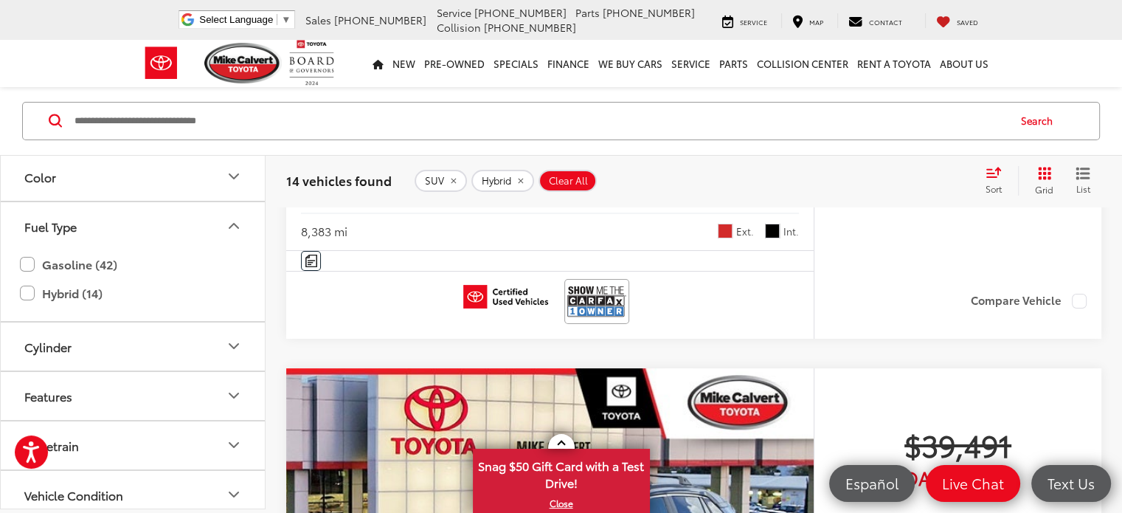
scroll to position [5457, 0]
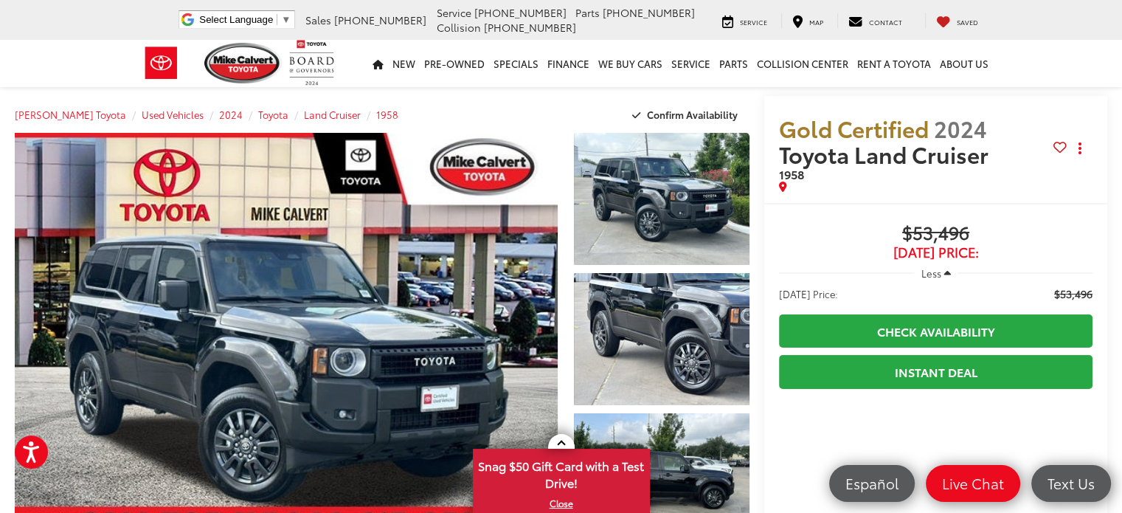
scroll to position [448, 0]
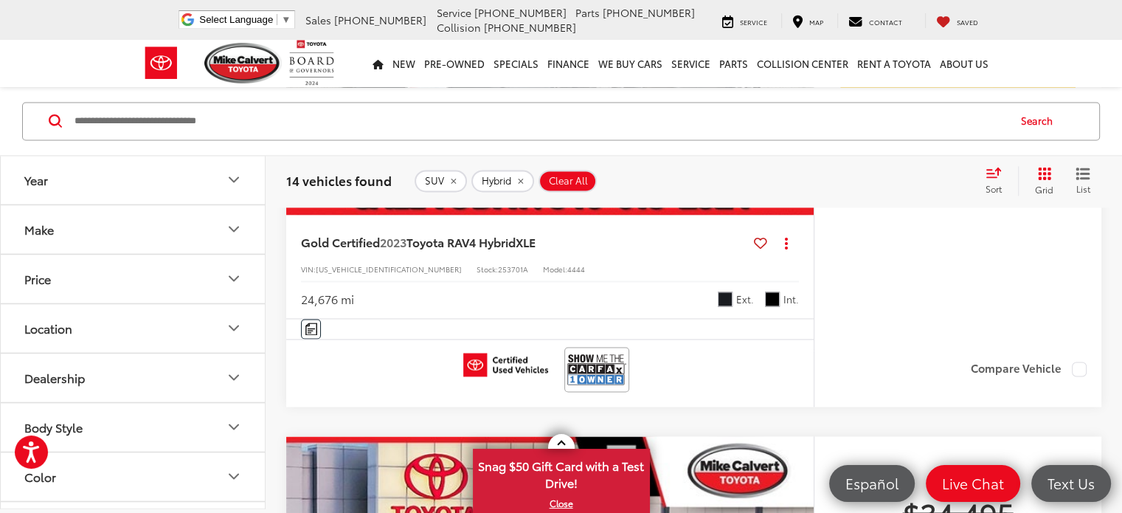
scroll to position [2744, 0]
